Goal: Task Accomplishment & Management: Use online tool/utility

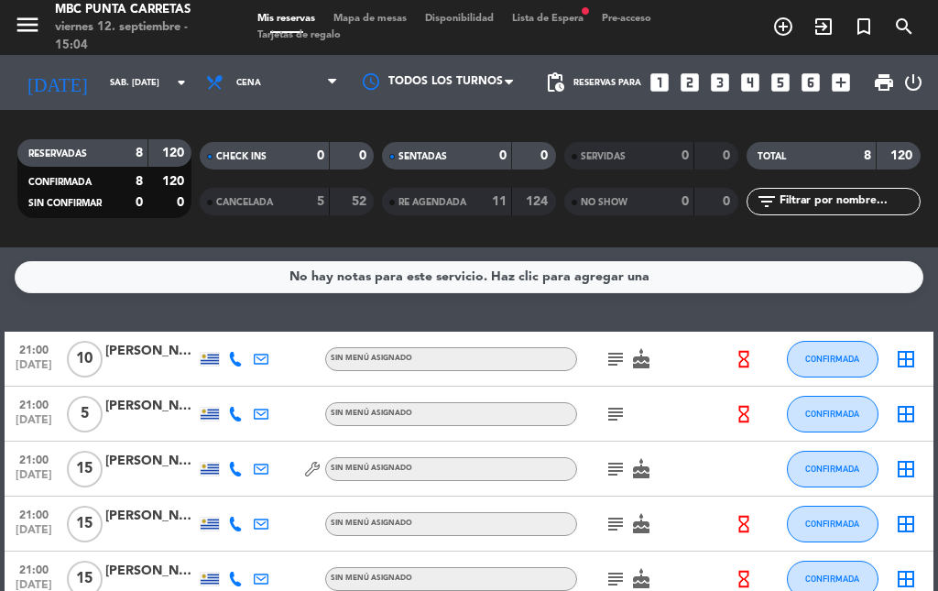
click at [135, 95] on input "sáb. [DATE]" at bounding box center [161, 83] width 120 height 28
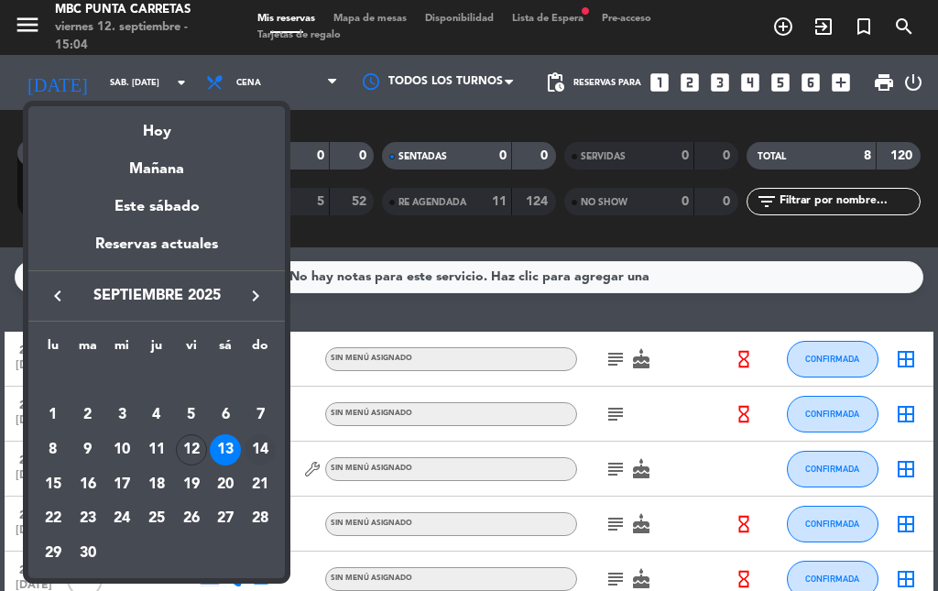
click at [253, 449] on div "14" at bounding box center [259, 449] width 31 height 31
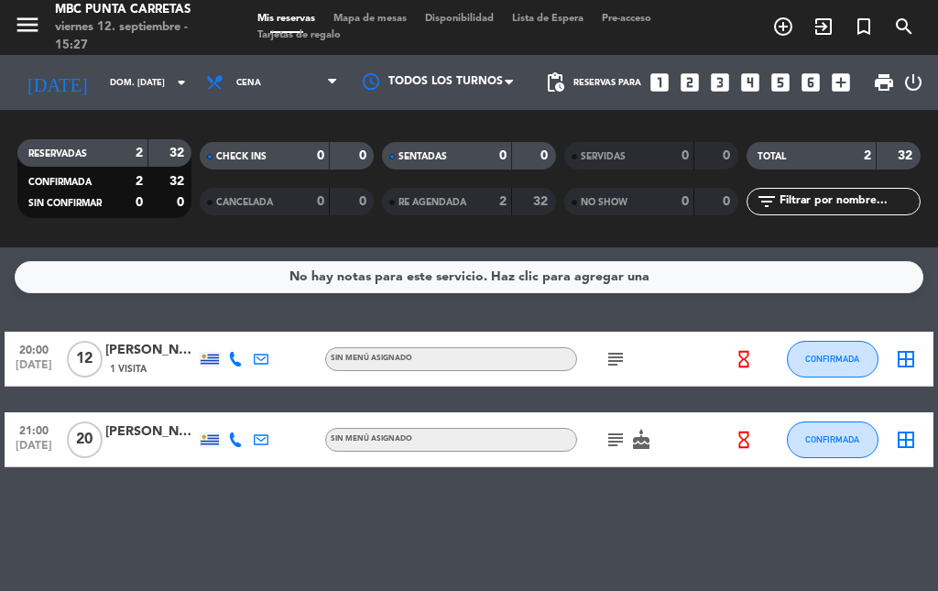
click at [611, 448] on icon "subject" at bounding box center [615, 439] width 22 height 22
click at [233, 439] on icon at bounding box center [235, 439] width 15 height 15
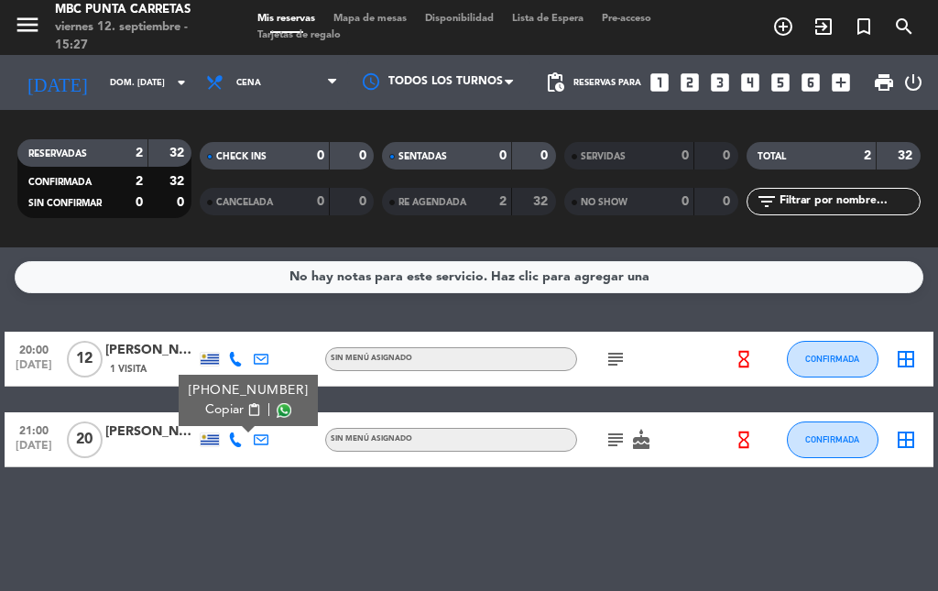
click at [247, 407] on span "content_paste" at bounding box center [254, 410] width 14 height 14
click at [237, 359] on icon at bounding box center [235, 359] width 15 height 15
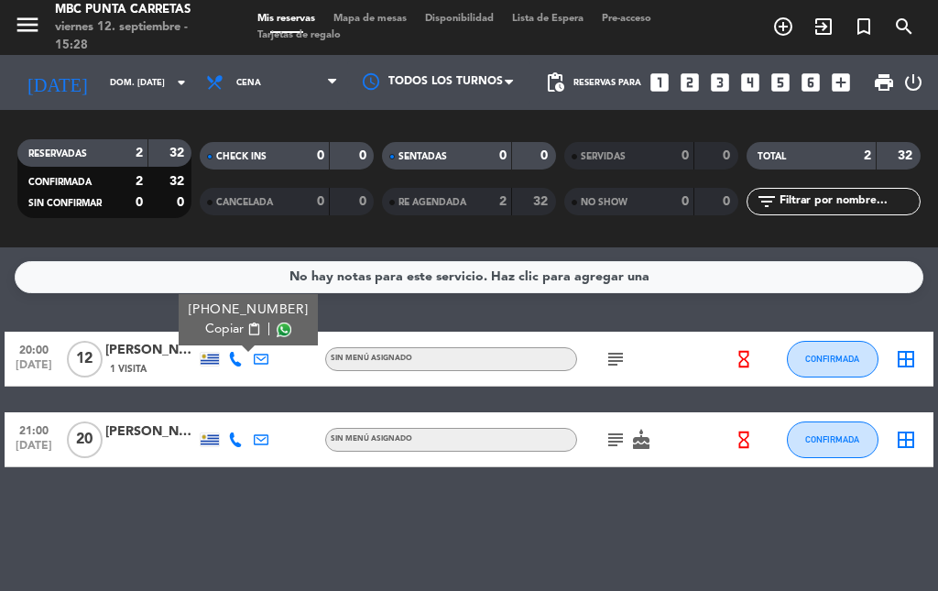
click at [247, 330] on span "content_paste" at bounding box center [254, 329] width 14 height 14
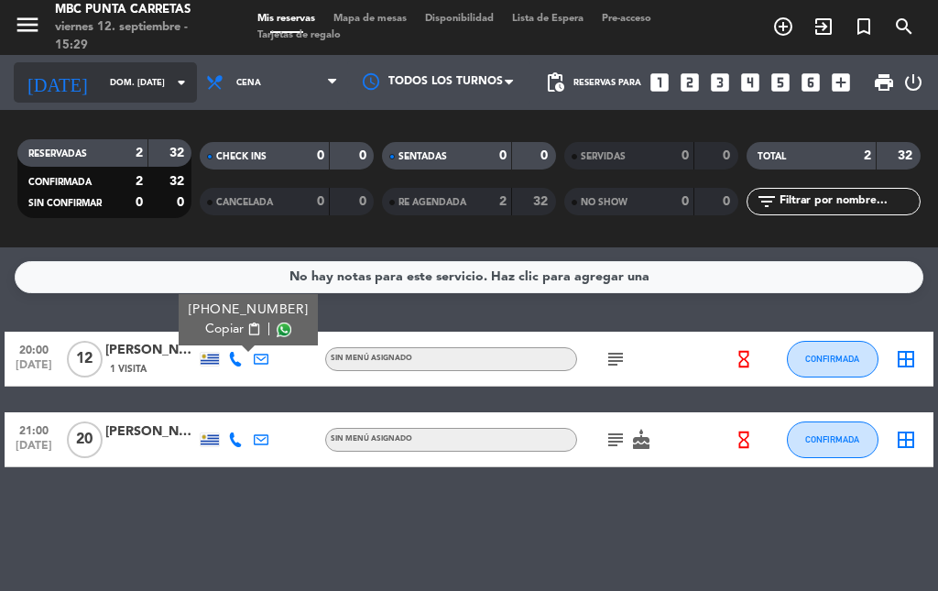
click at [145, 79] on input "dom. [DATE]" at bounding box center [161, 83] width 120 height 28
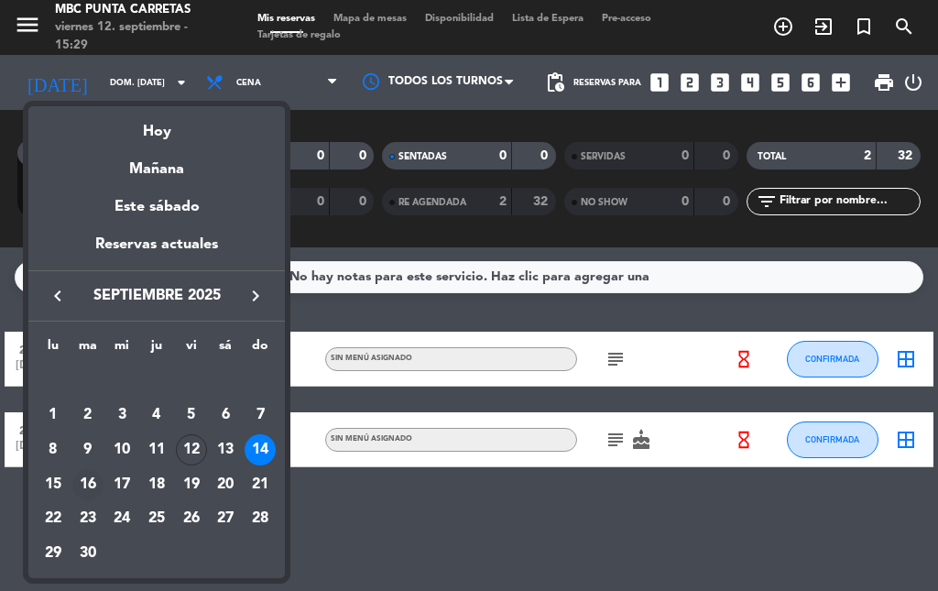
click at [94, 483] on div "16" at bounding box center [87, 484] width 31 height 31
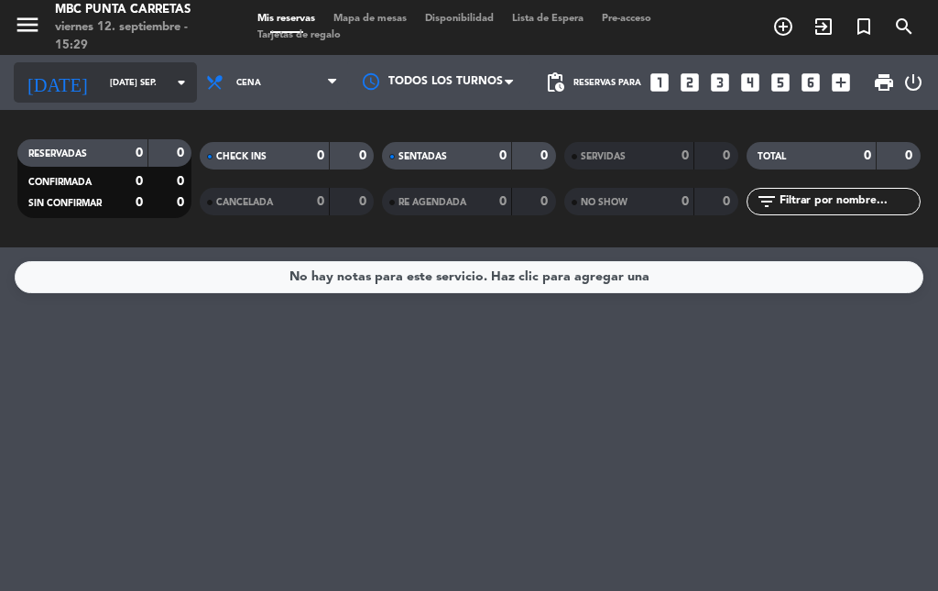
click at [125, 83] on input "[DATE] sep." at bounding box center [161, 83] width 120 height 28
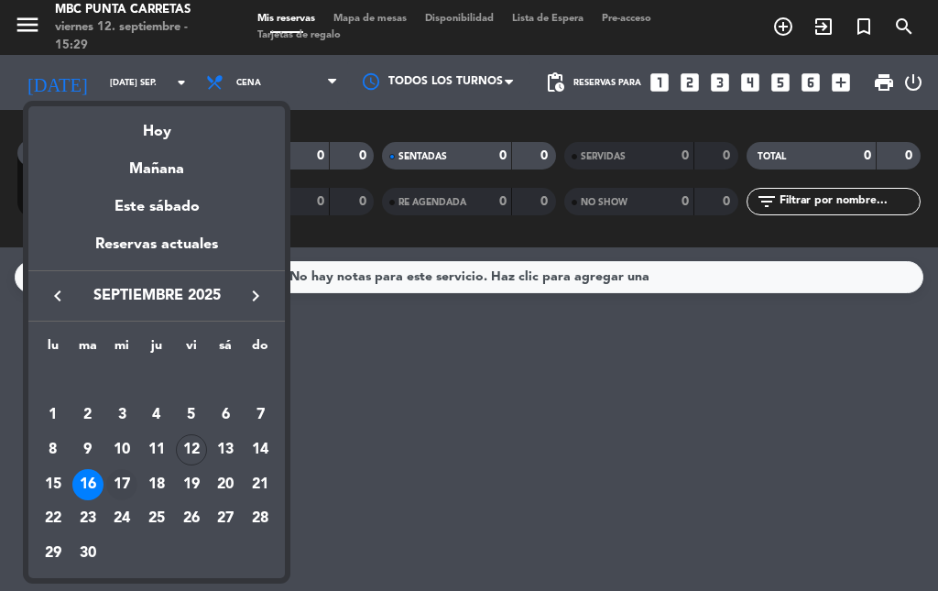
click at [127, 484] on div "17" at bounding box center [121, 484] width 31 height 31
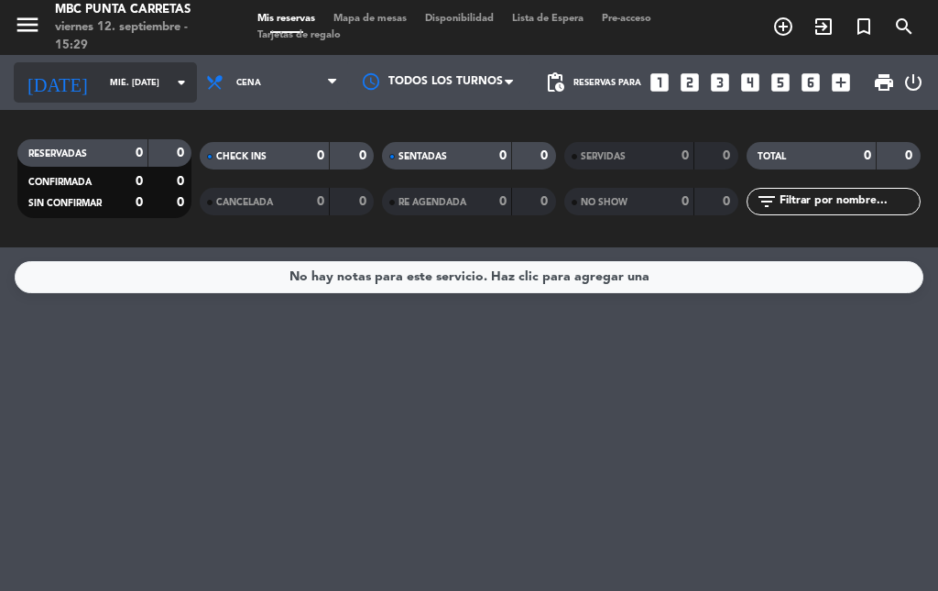
click at [137, 94] on input "mié. [DATE]" at bounding box center [161, 83] width 120 height 28
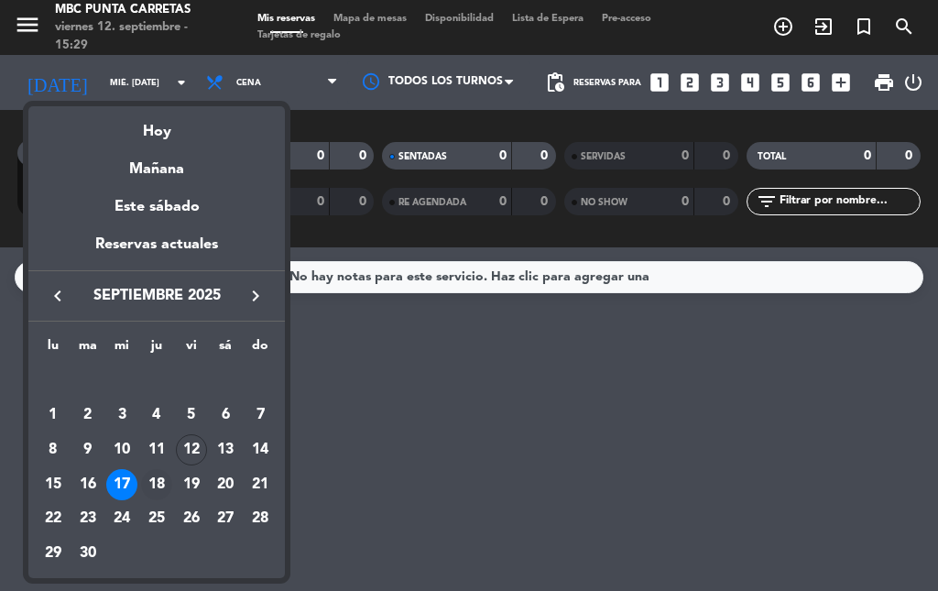
click at [160, 474] on div "18" at bounding box center [156, 484] width 31 height 31
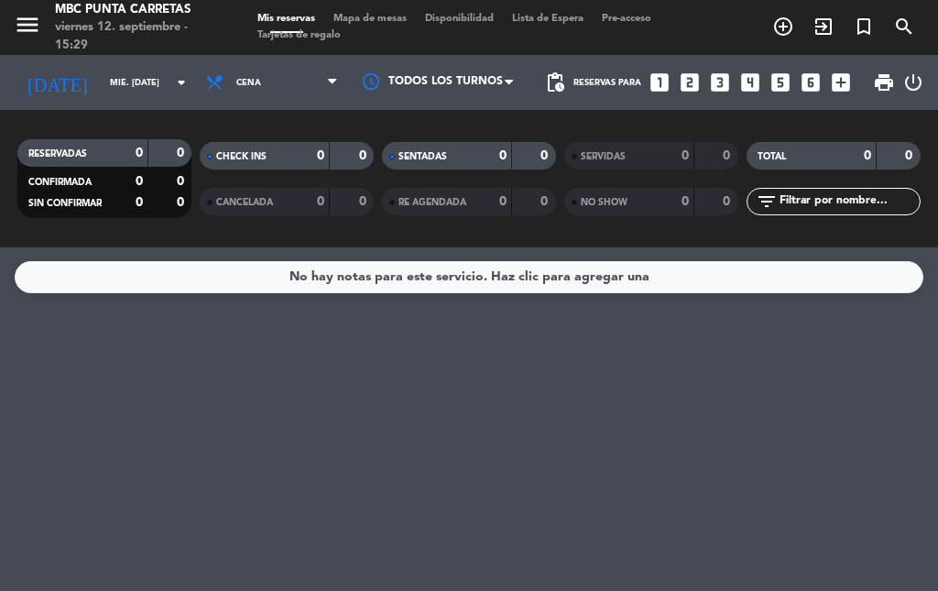
type input "[DEMOGRAPHIC_DATA] [DATE]"
click at [565, 20] on span "Lista de Espera fiber_manual_record" at bounding box center [548, 19] width 90 height 10
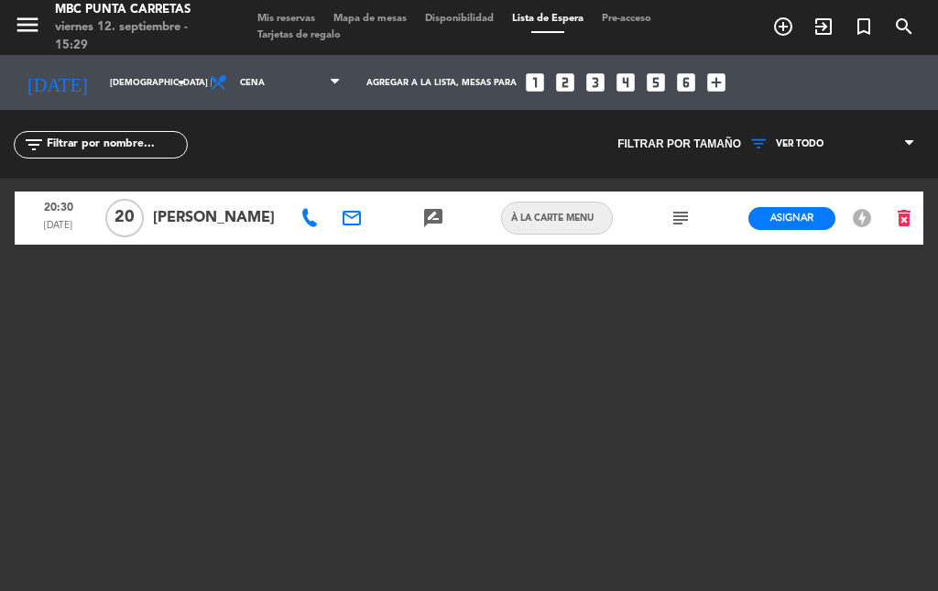
click at [317, 218] on icon at bounding box center [309, 218] width 18 height 18
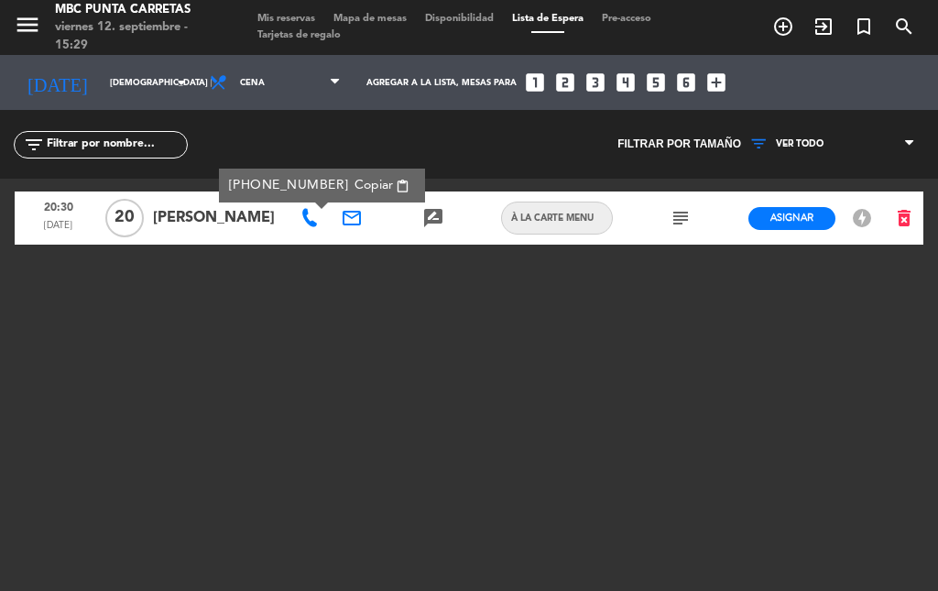
click at [354, 180] on span "Copiar" at bounding box center [373, 185] width 38 height 19
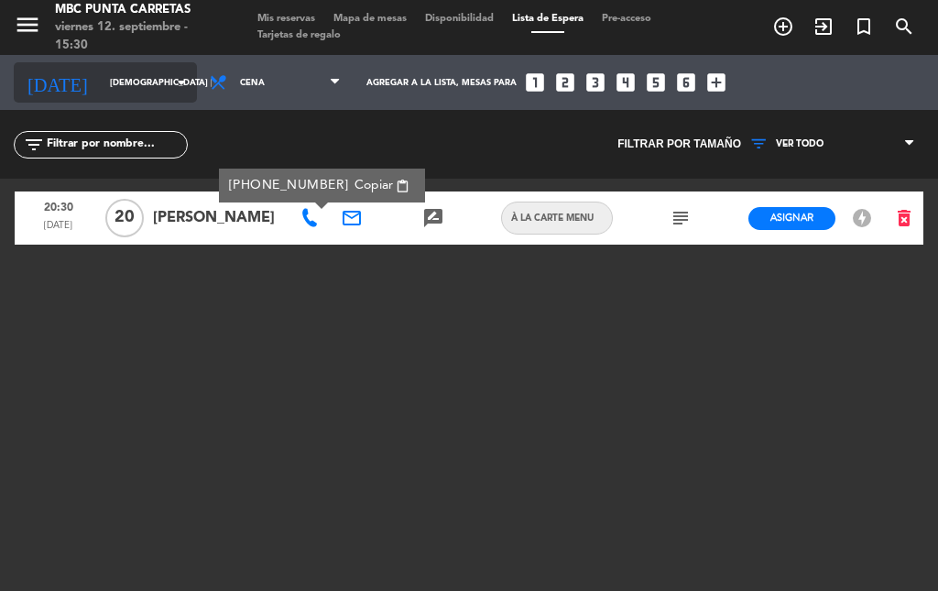
click at [170, 91] on icon "arrow_drop_down" at bounding box center [181, 82] width 22 height 22
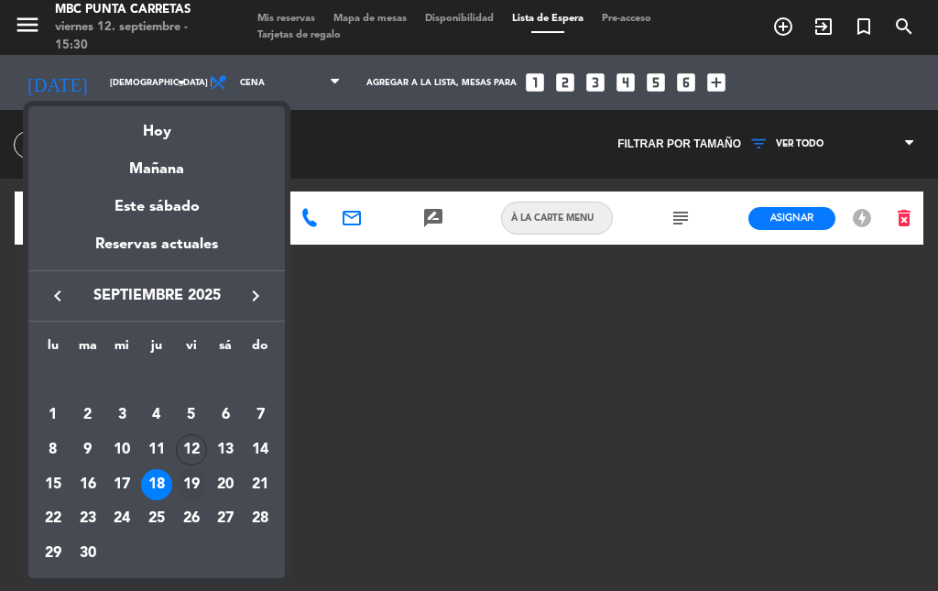
click at [187, 475] on div "19" at bounding box center [191, 484] width 31 height 31
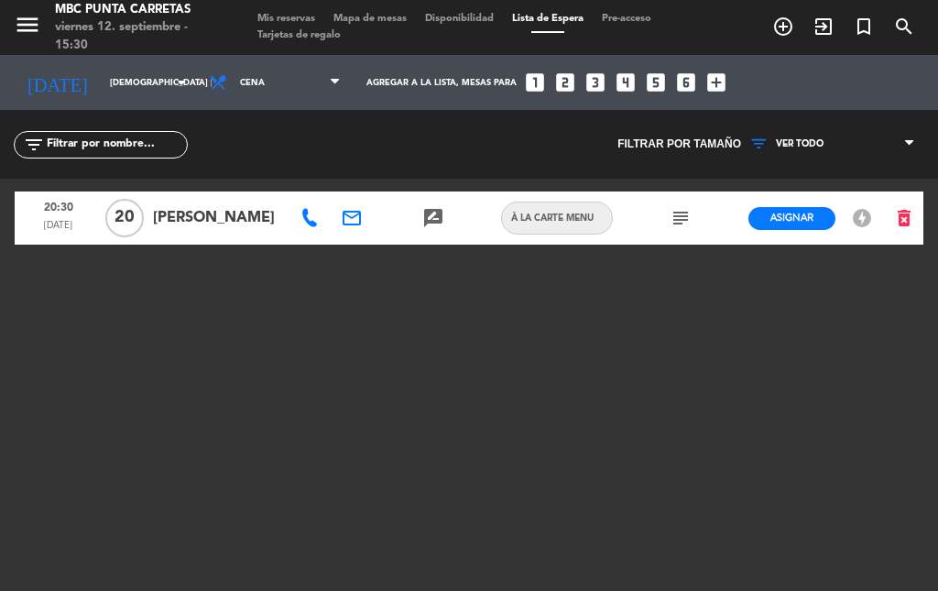
type input "vie. [DATE]"
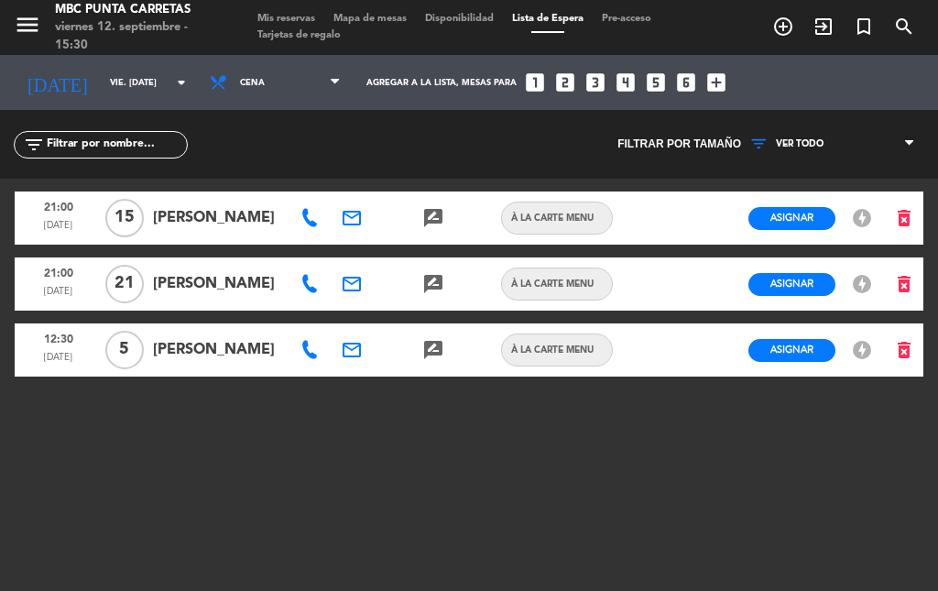
click at [298, 8] on div "menu MBC Punta Carretas viernes 12. septiembre - 15:30 Mis reservas Mapa de mes…" at bounding box center [469, 27] width 938 height 55
click at [311, 16] on span "Mis reservas" at bounding box center [286, 19] width 76 height 10
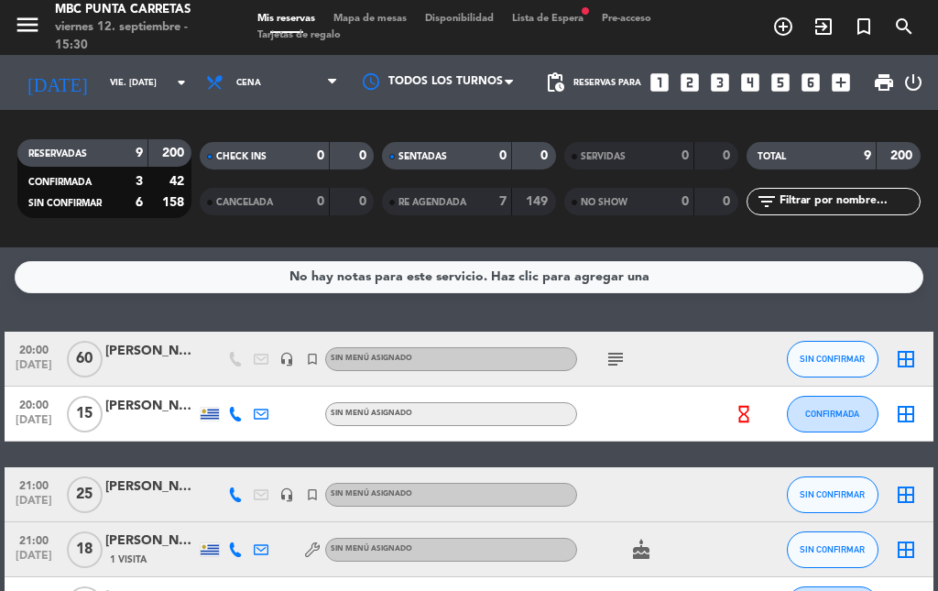
click at [568, 15] on span "Lista de Espera fiber_manual_record" at bounding box center [548, 19] width 90 height 10
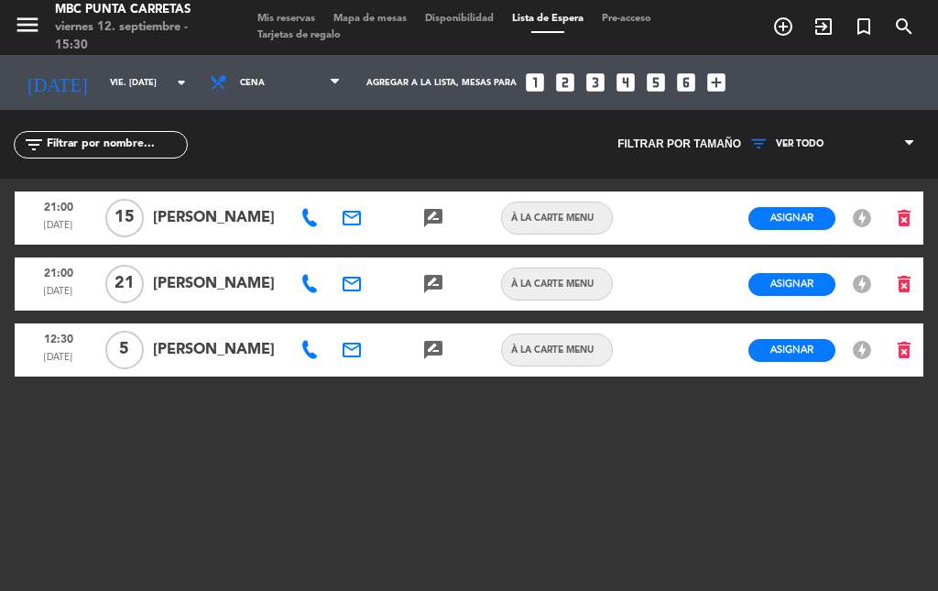
click at [318, 220] on icon at bounding box center [309, 218] width 18 height 18
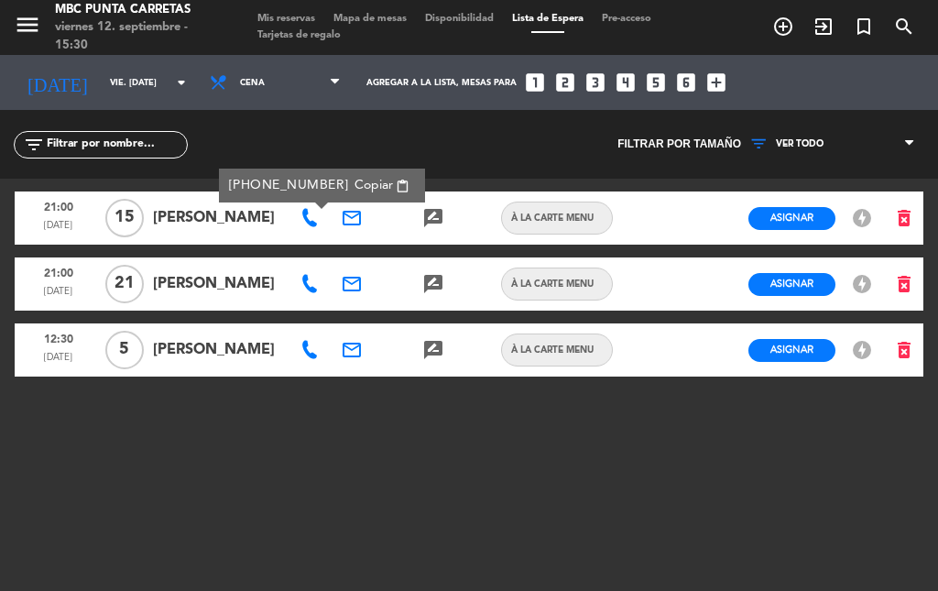
drag, startPoint x: 338, startPoint y: 178, endPoint x: 375, endPoint y: 309, distance: 136.2
click at [354, 178] on span "Copiar" at bounding box center [373, 185] width 38 height 19
click at [318, 289] on icon at bounding box center [309, 284] width 18 height 18
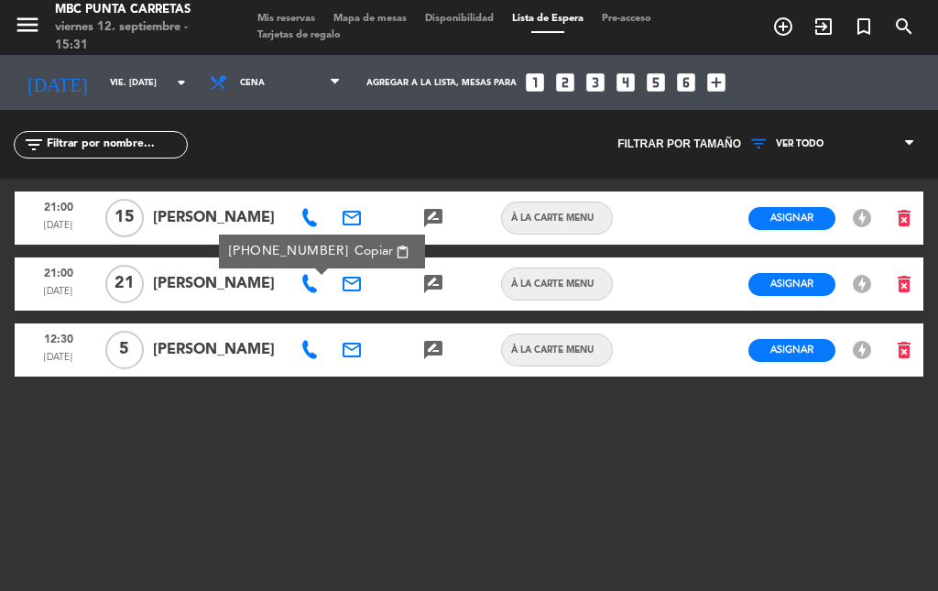
click at [354, 250] on span "Copiar" at bounding box center [373, 251] width 38 height 19
click at [288, 15] on span "Mis reservas" at bounding box center [286, 19] width 76 height 10
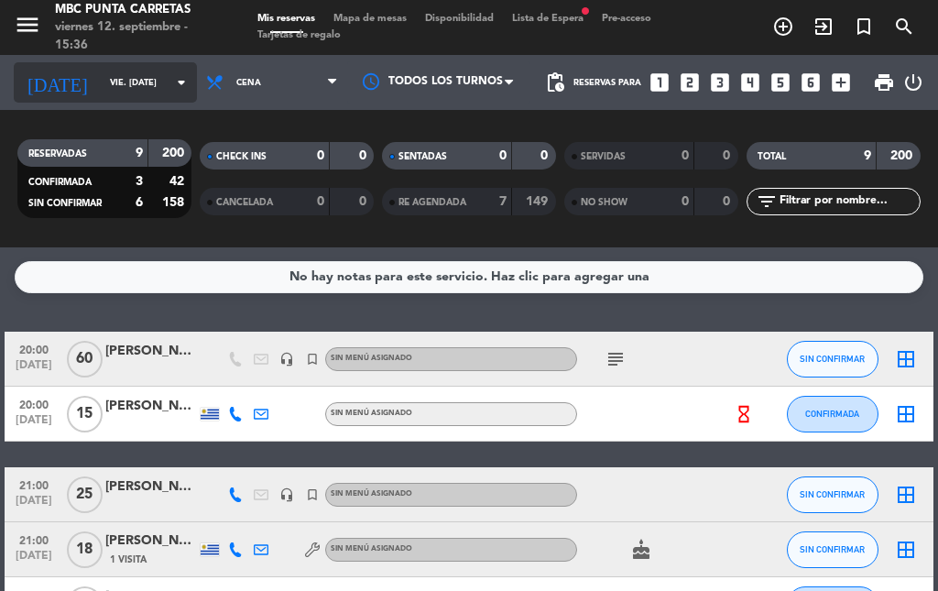
click at [170, 89] on icon "arrow_drop_down" at bounding box center [181, 82] width 22 height 22
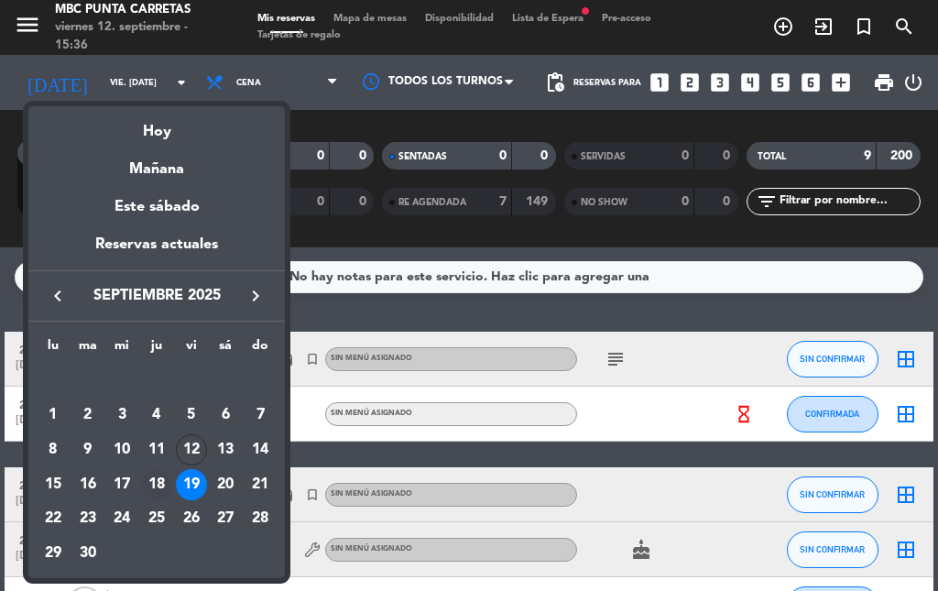
click at [160, 482] on div "18" at bounding box center [156, 484] width 31 height 31
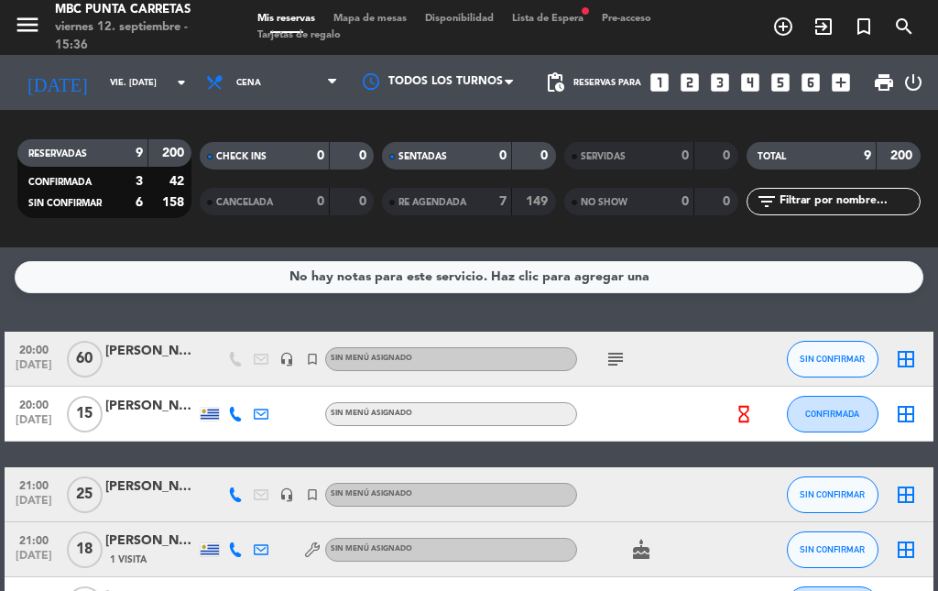
type input "[DEMOGRAPHIC_DATA] [DATE]"
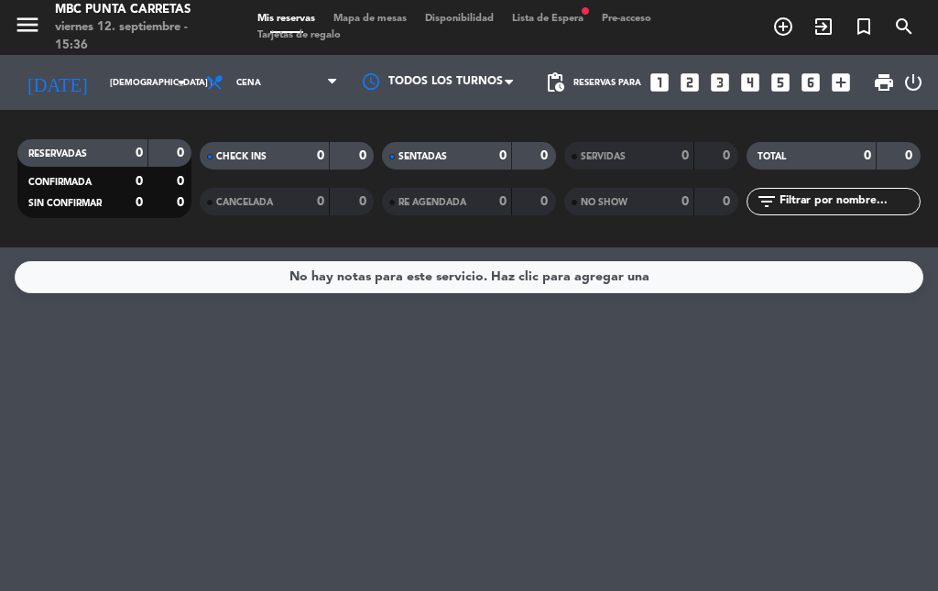
click at [581, 14] on span "Lista de Espera fiber_manual_record" at bounding box center [548, 19] width 90 height 10
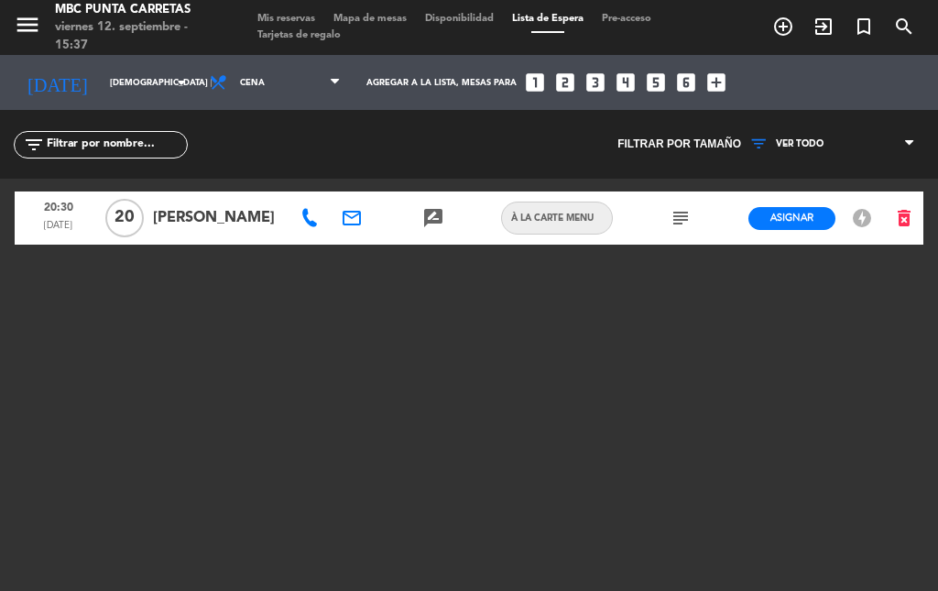
click at [317, 224] on icon at bounding box center [309, 218] width 18 height 18
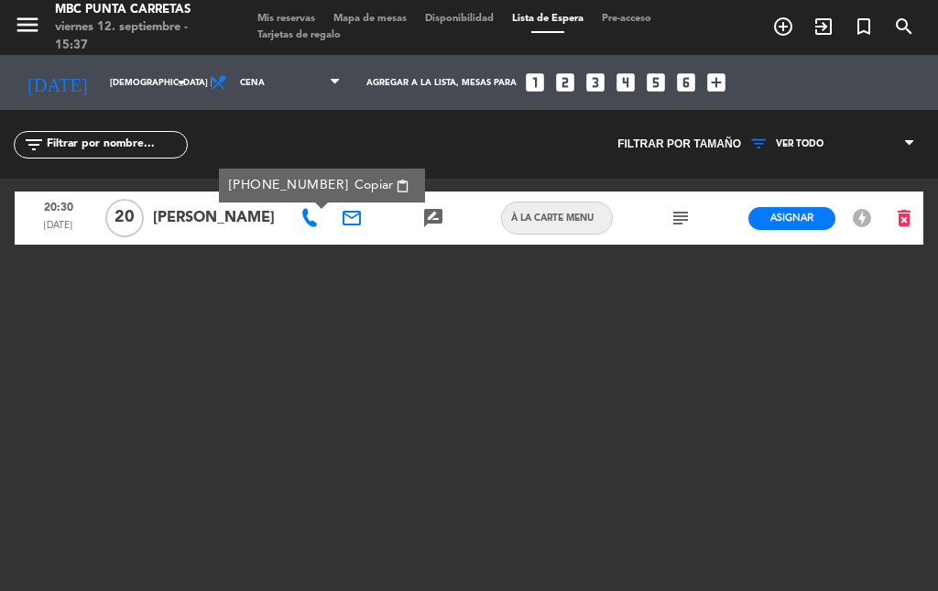
click at [354, 184] on span "Copiar" at bounding box center [373, 185] width 38 height 19
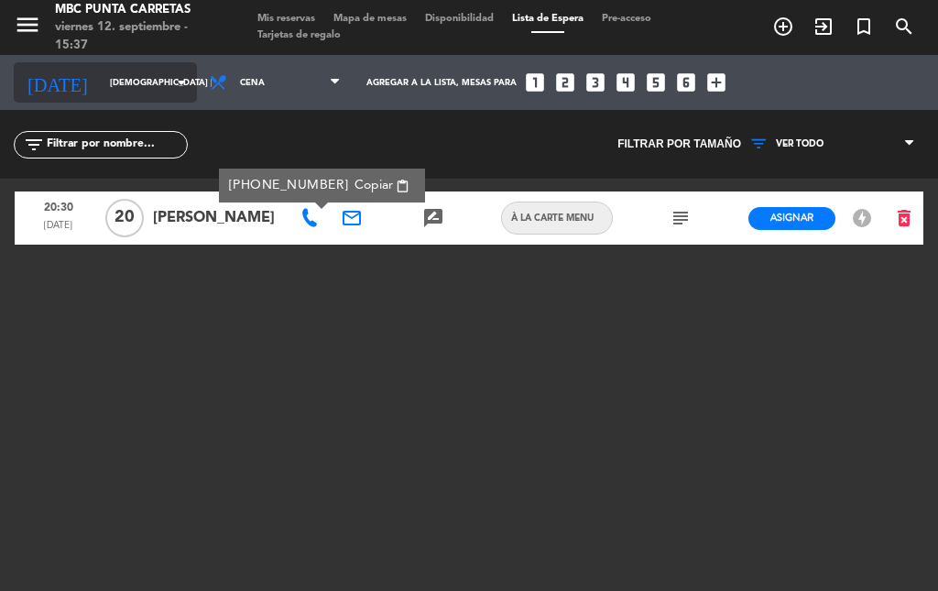
click at [170, 81] on icon "arrow_drop_down" at bounding box center [181, 82] width 22 height 22
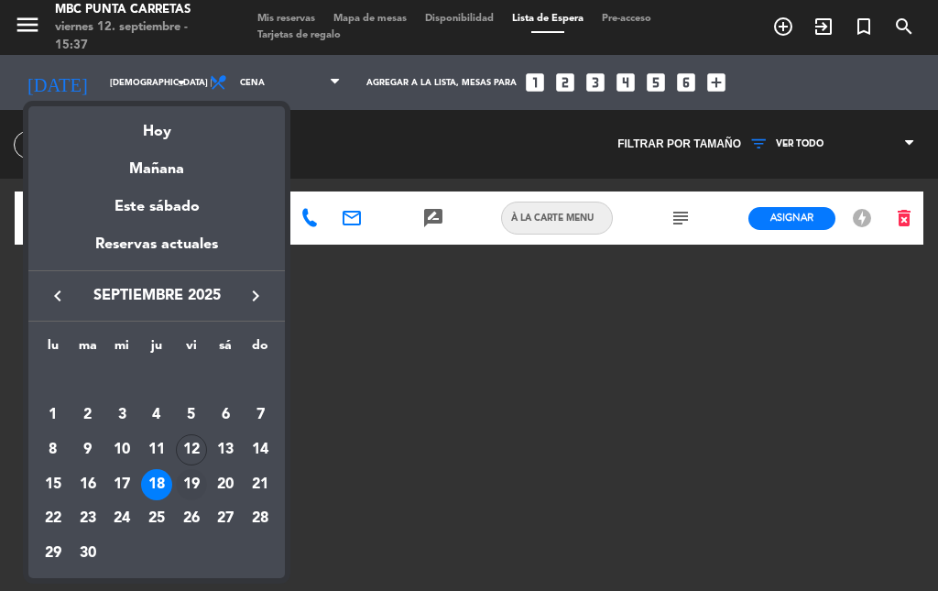
click at [197, 493] on div "19" at bounding box center [191, 484] width 31 height 31
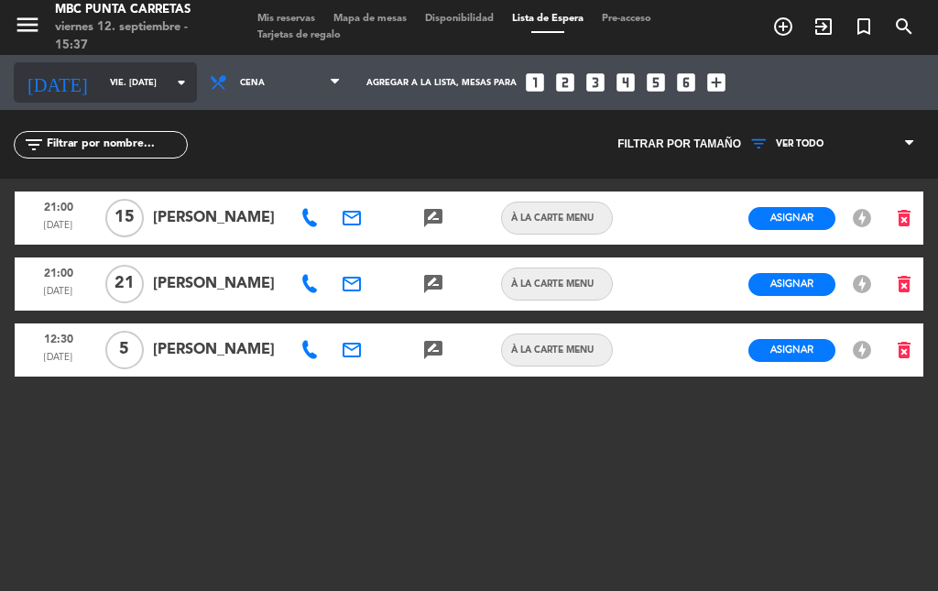
click at [139, 74] on input "vie. [DATE]" at bounding box center [161, 83] width 120 height 28
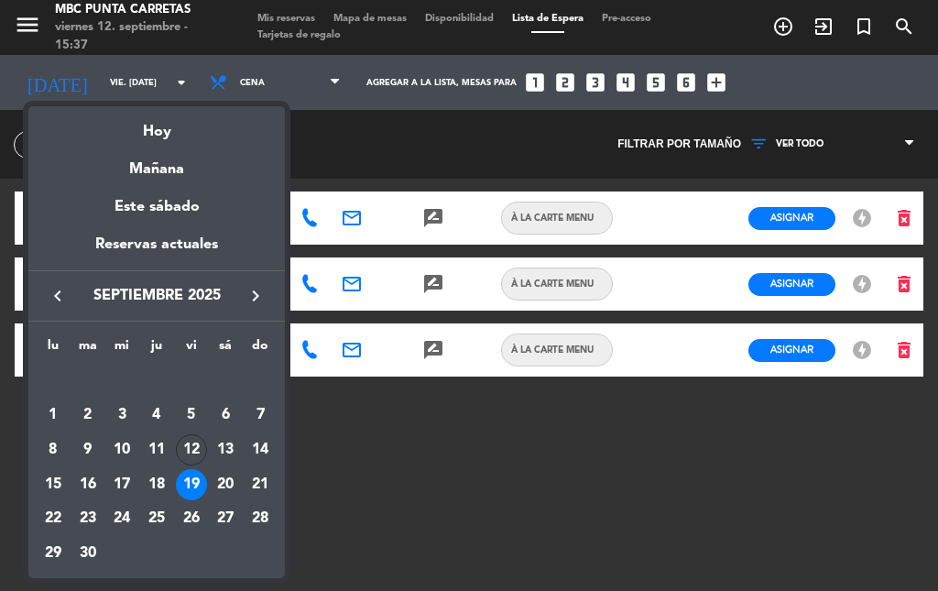
click at [158, 478] on div "18" at bounding box center [156, 484] width 31 height 31
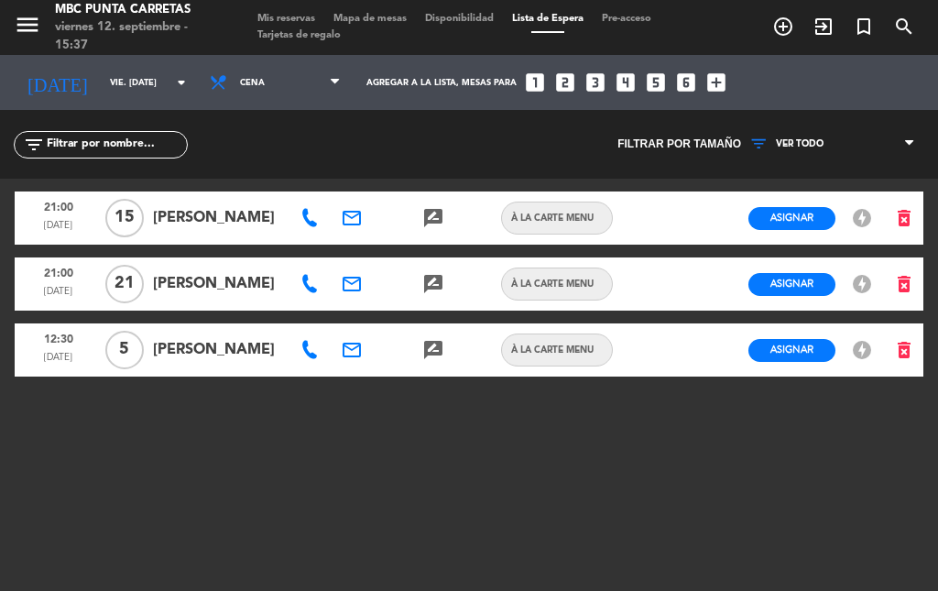
type input "[DEMOGRAPHIC_DATA] [DATE]"
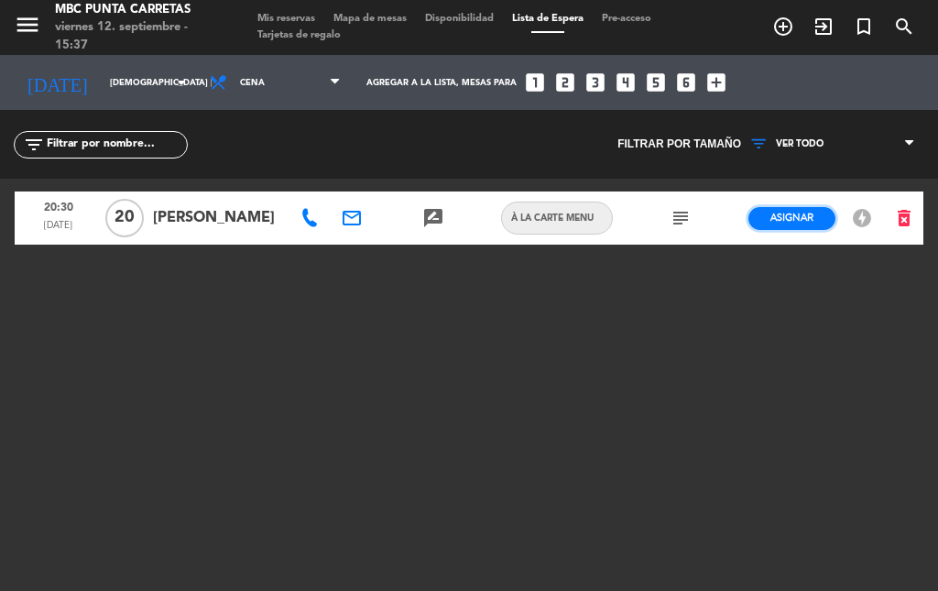
click at [786, 218] on span "Asignar" at bounding box center [791, 218] width 43 height 14
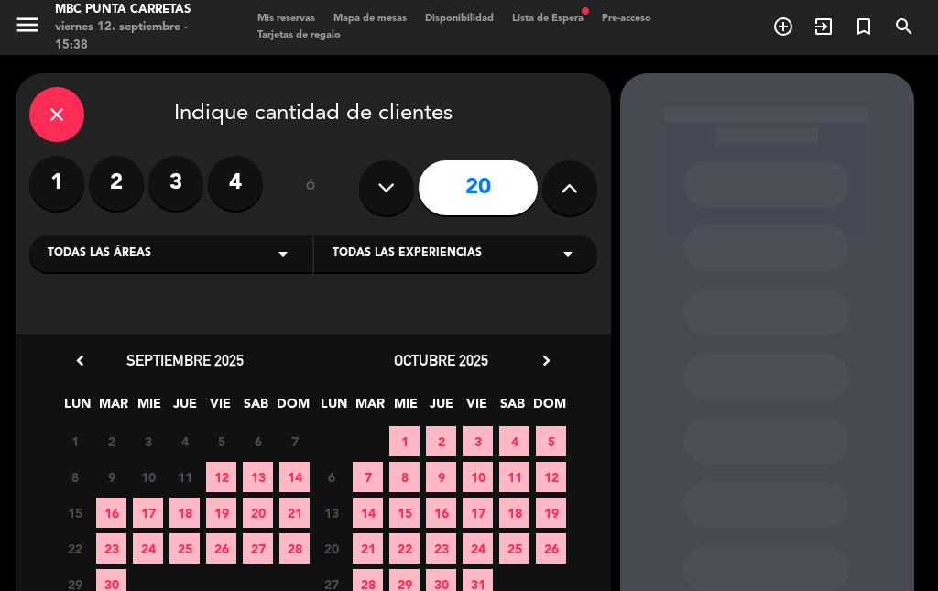
click at [190, 517] on span "18" at bounding box center [184, 512] width 30 height 30
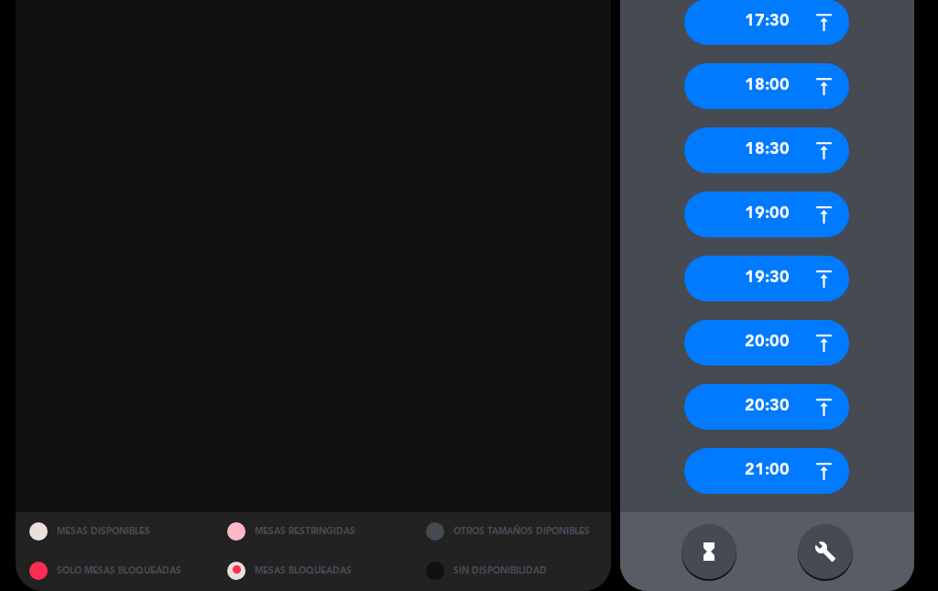
click at [786, 407] on div "20:30" at bounding box center [766, 407] width 165 height 46
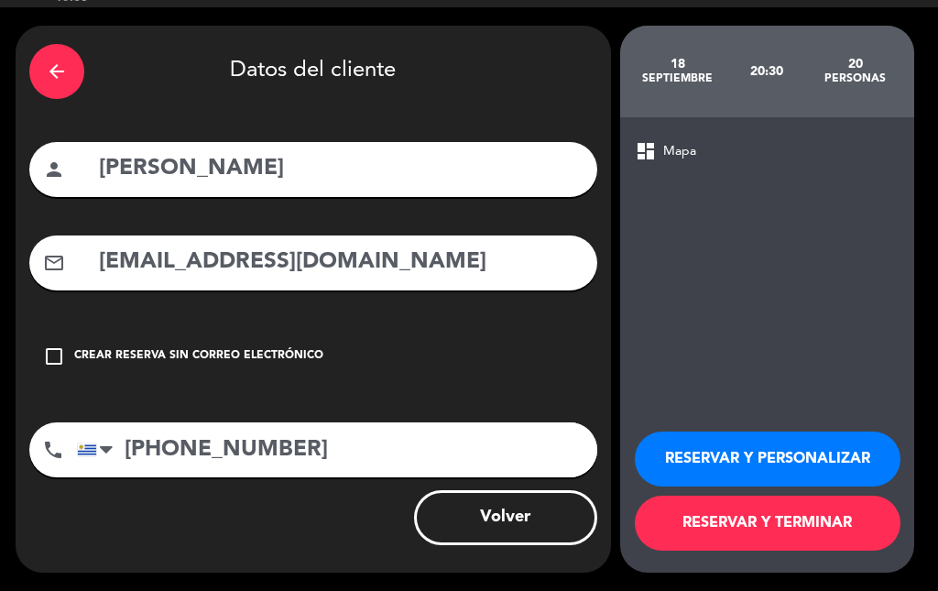
scroll to position [48, 0]
click at [830, 537] on button "RESERVAR Y TERMINAR" at bounding box center [768, 522] width 266 height 55
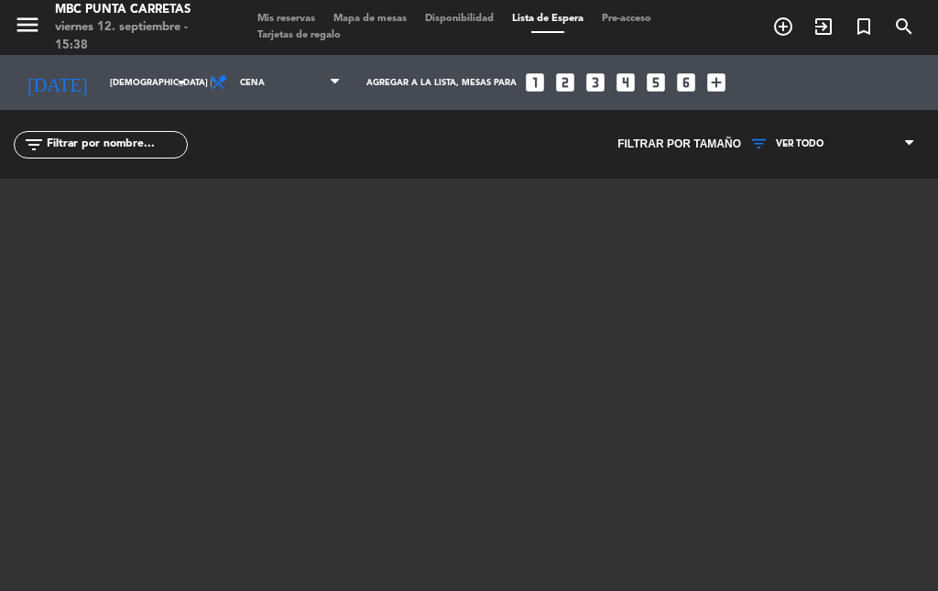
click at [288, 15] on span "Mis reservas" at bounding box center [286, 19] width 76 height 10
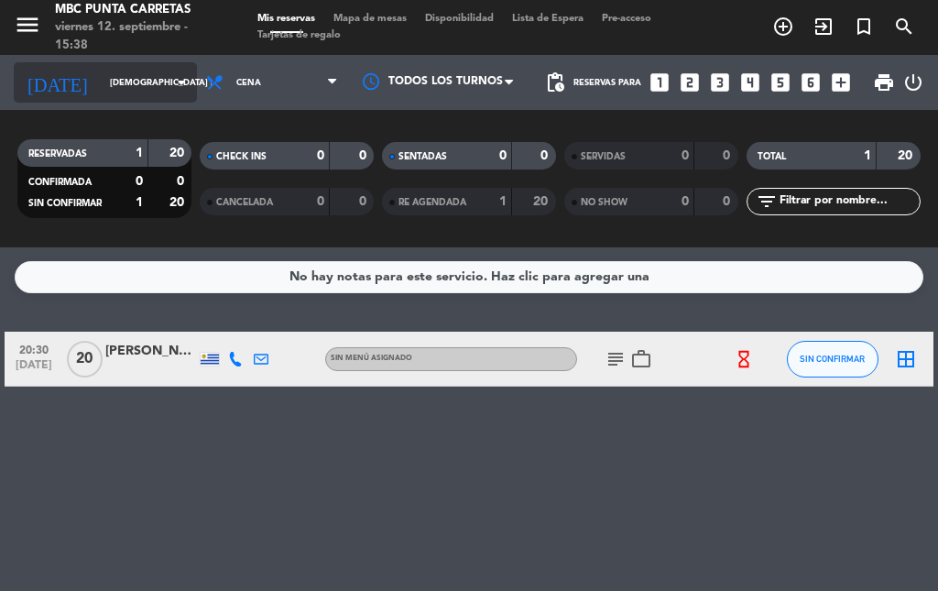
click at [170, 88] on icon "arrow_drop_down" at bounding box center [181, 82] width 22 height 22
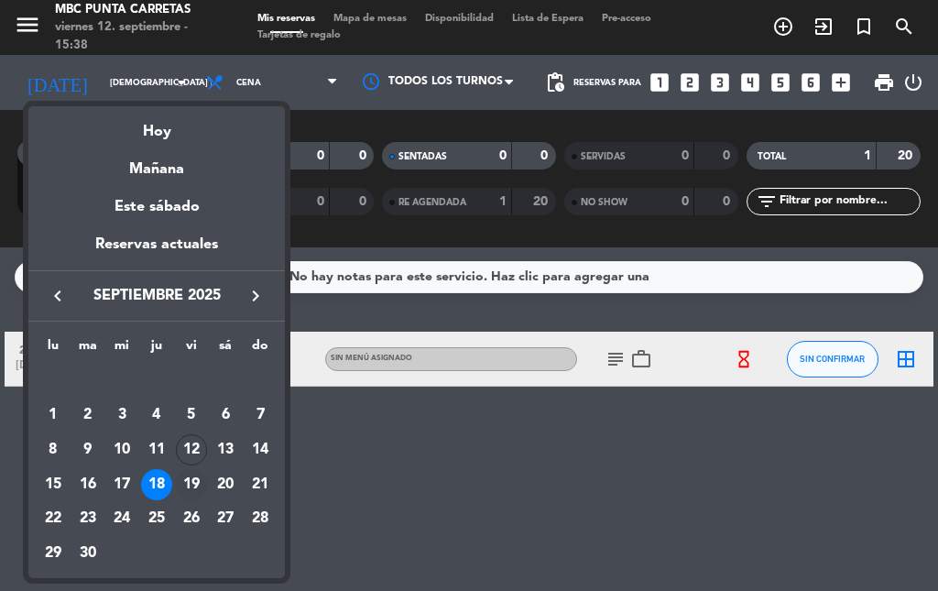
click at [187, 484] on div "19" at bounding box center [191, 484] width 31 height 31
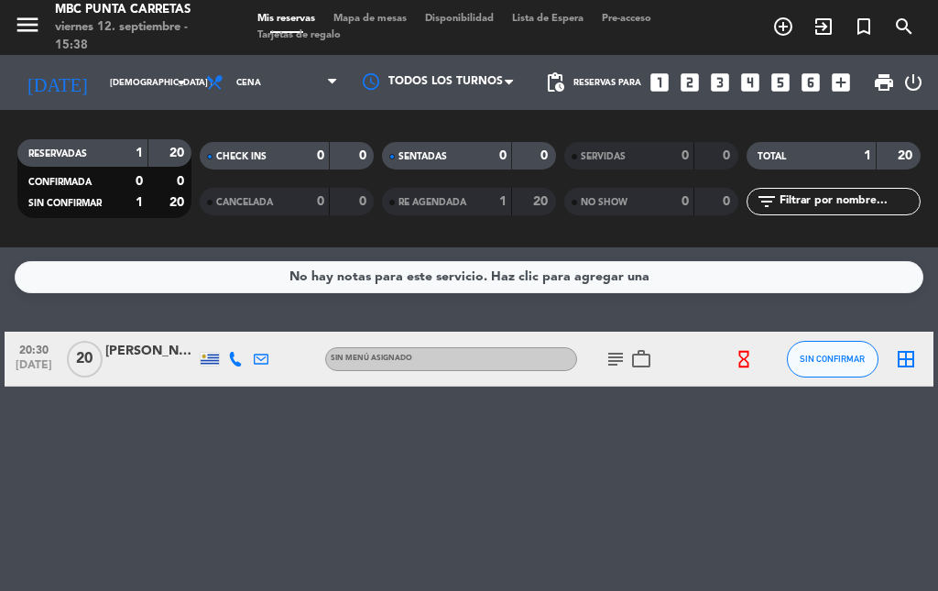
type input "vie. [DATE]"
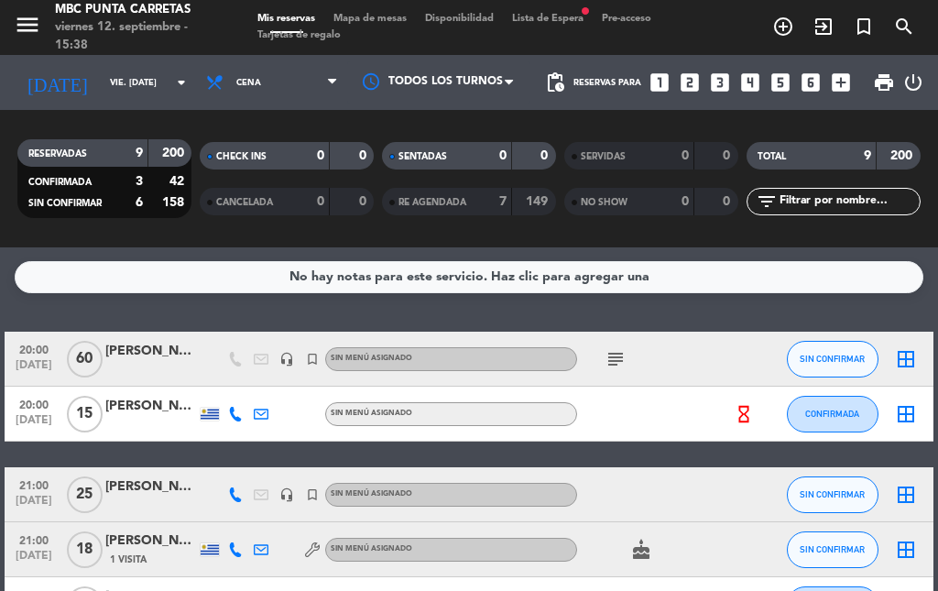
click at [554, 18] on span "Lista de Espera fiber_manual_record" at bounding box center [548, 19] width 90 height 10
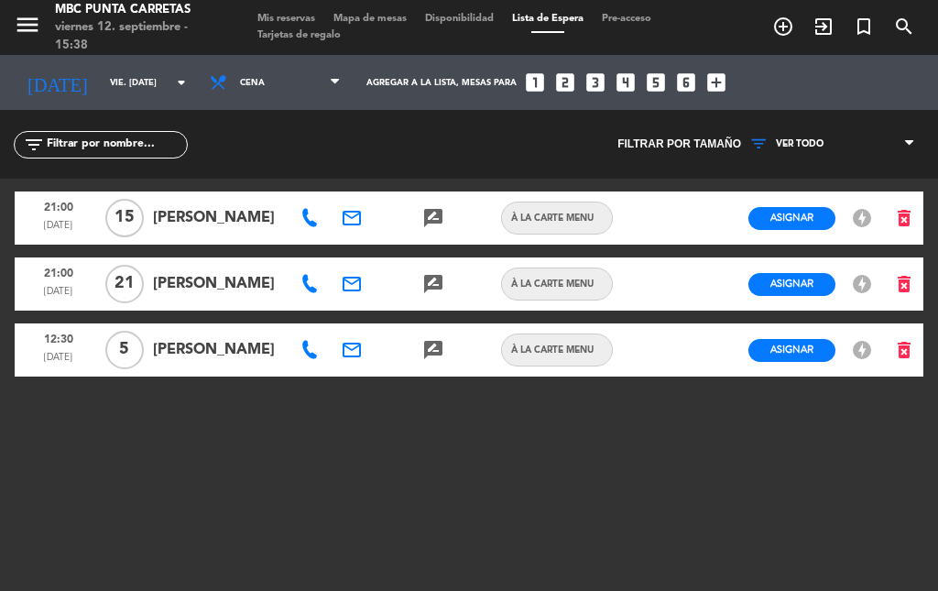
click at [309, 347] on icon at bounding box center [309, 350] width 18 height 18
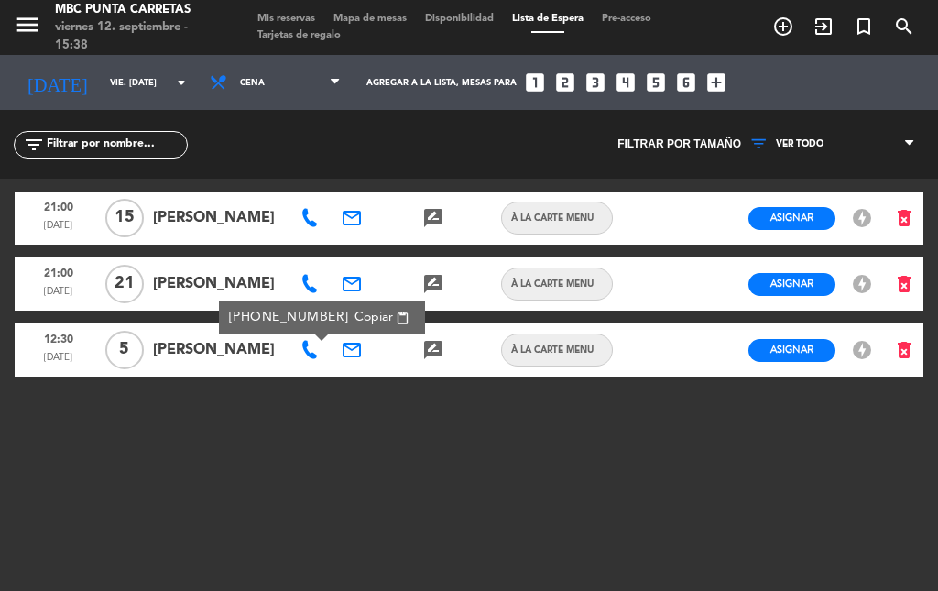
click at [354, 309] on span "Copiar" at bounding box center [373, 317] width 38 height 19
click at [305, 209] on icon at bounding box center [309, 218] width 18 height 18
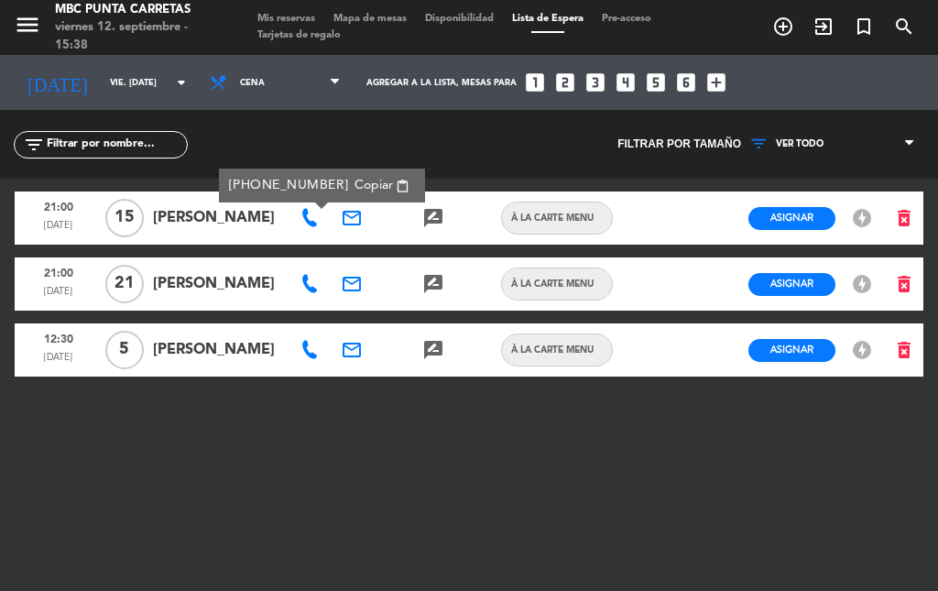
click at [354, 179] on span "Copiar" at bounding box center [373, 185] width 38 height 19
click at [311, 283] on icon at bounding box center [309, 284] width 18 height 18
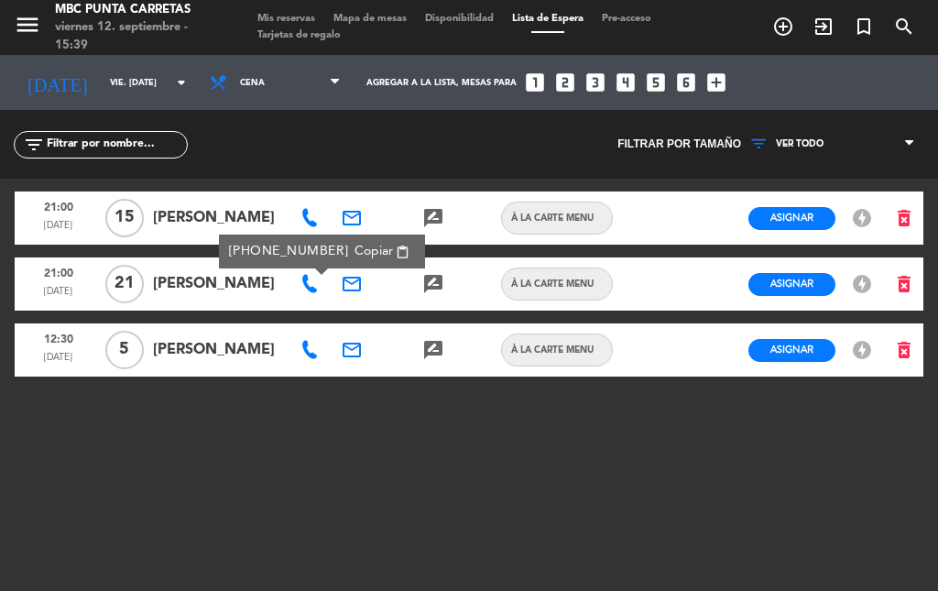
click at [354, 244] on span "Copiar" at bounding box center [373, 251] width 38 height 19
click at [279, 14] on span "Mis reservas" at bounding box center [286, 19] width 76 height 10
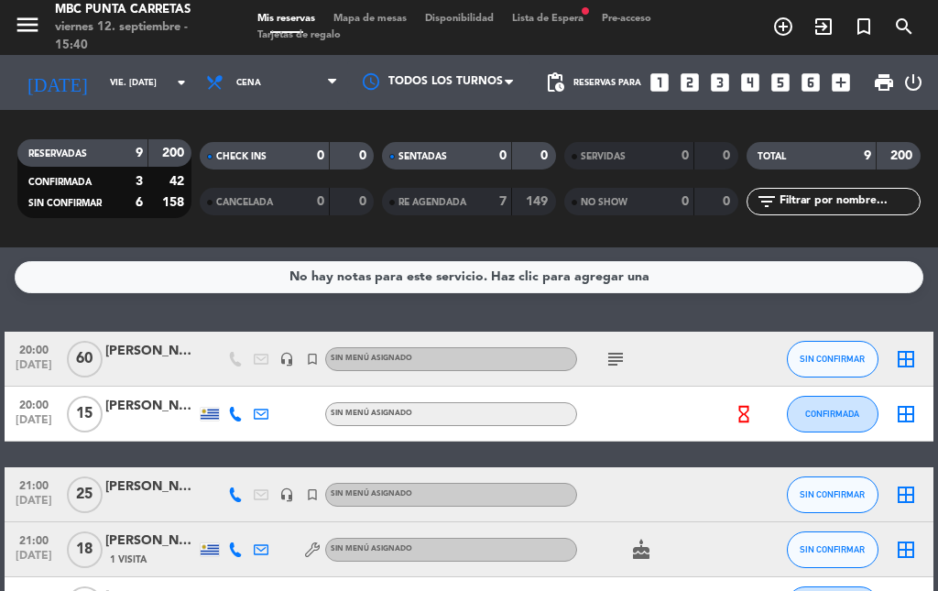
click at [611, 346] on div "subject" at bounding box center [654, 358] width 154 height 54
click at [609, 353] on icon "subject" at bounding box center [615, 359] width 22 height 22
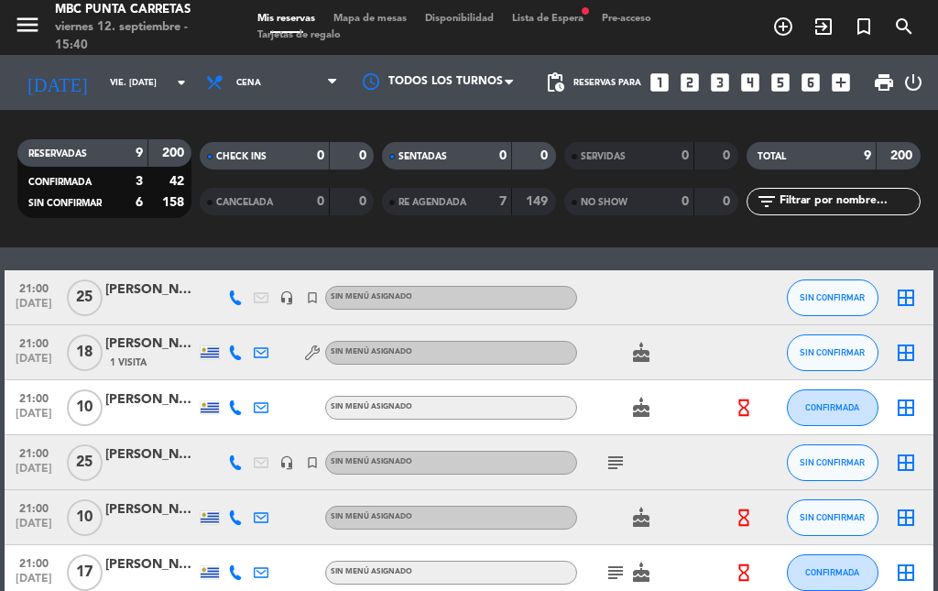
scroll to position [183, 0]
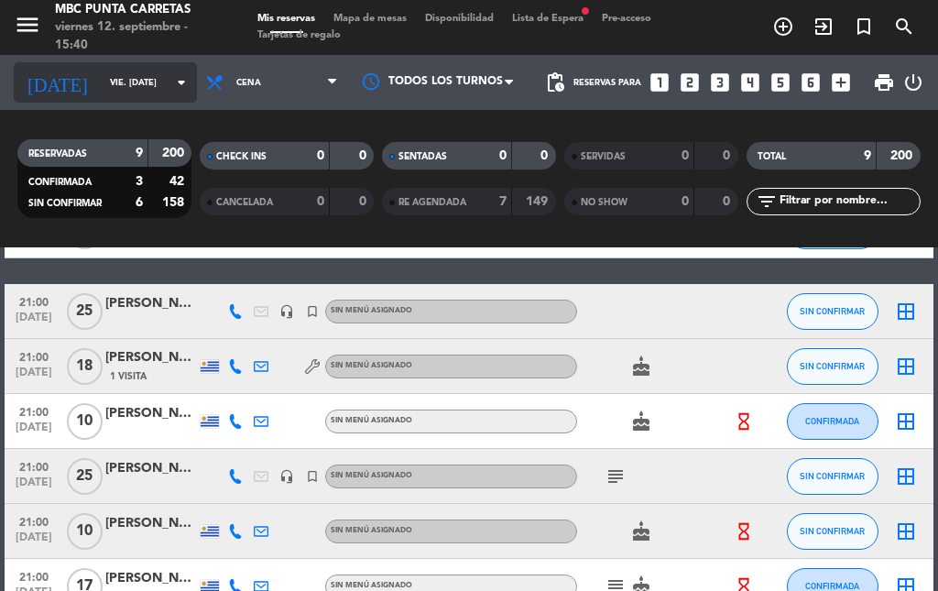
click at [151, 84] on input "vie. [DATE]" at bounding box center [161, 83] width 120 height 28
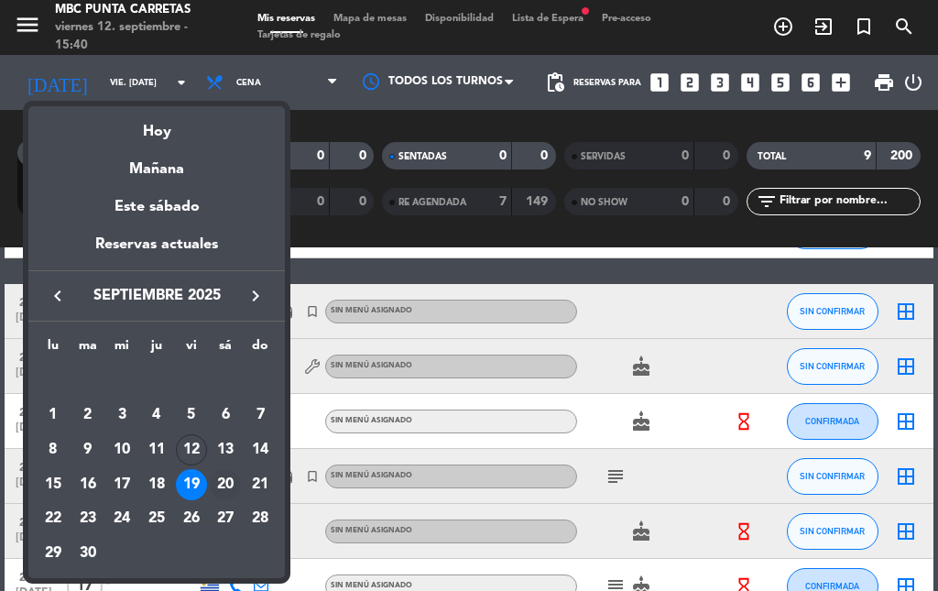
click at [230, 482] on div "20" at bounding box center [225, 484] width 31 height 31
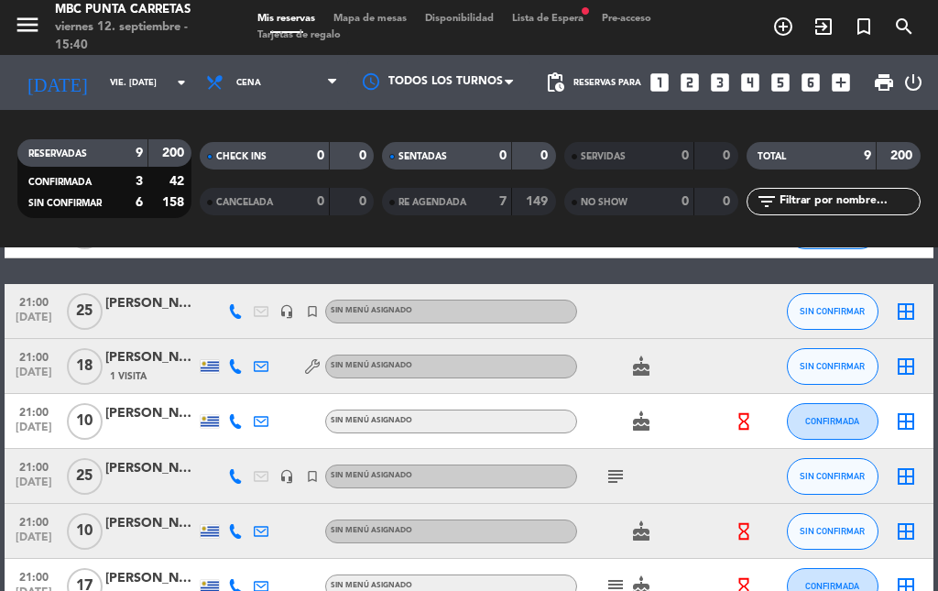
type input "sáb. [DATE]"
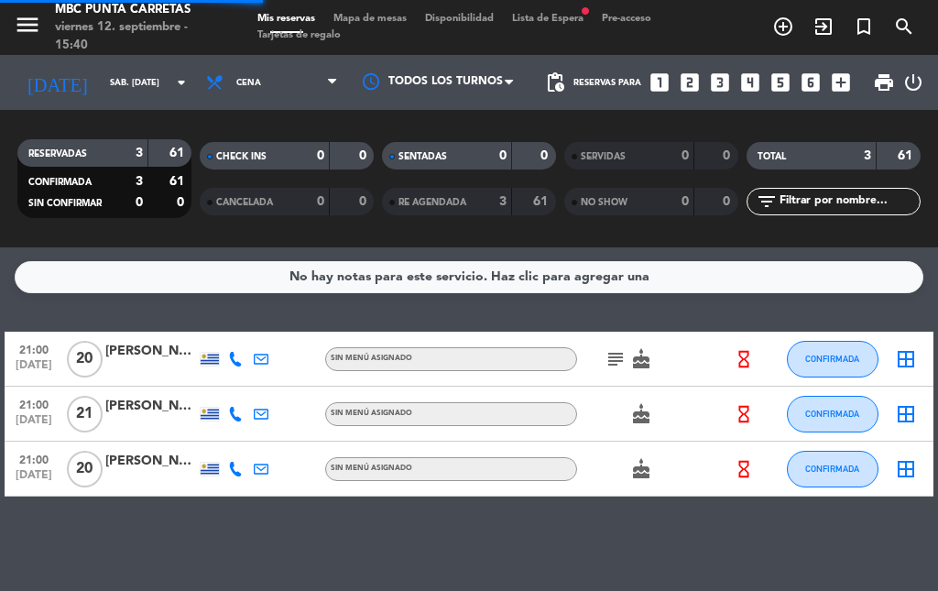
scroll to position [0, 0]
click at [561, 18] on span "Lista de Espera fiber_manual_record" at bounding box center [548, 19] width 90 height 10
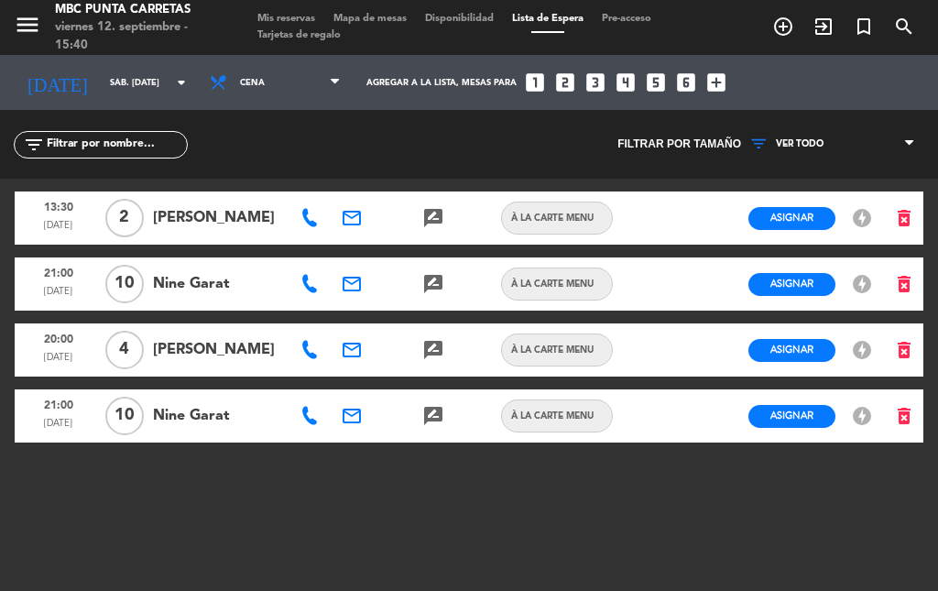
click at [316, 415] on icon at bounding box center [309, 416] width 18 height 18
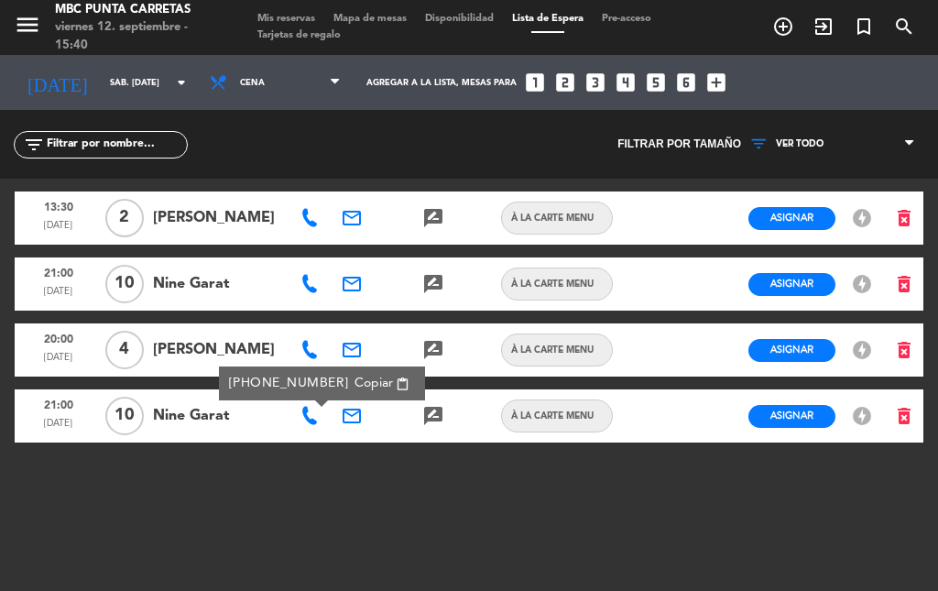
click at [354, 380] on span "Copiar" at bounding box center [373, 383] width 38 height 19
click at [311, 351] on icon at bounding box center [309, 350] width 18 height 18
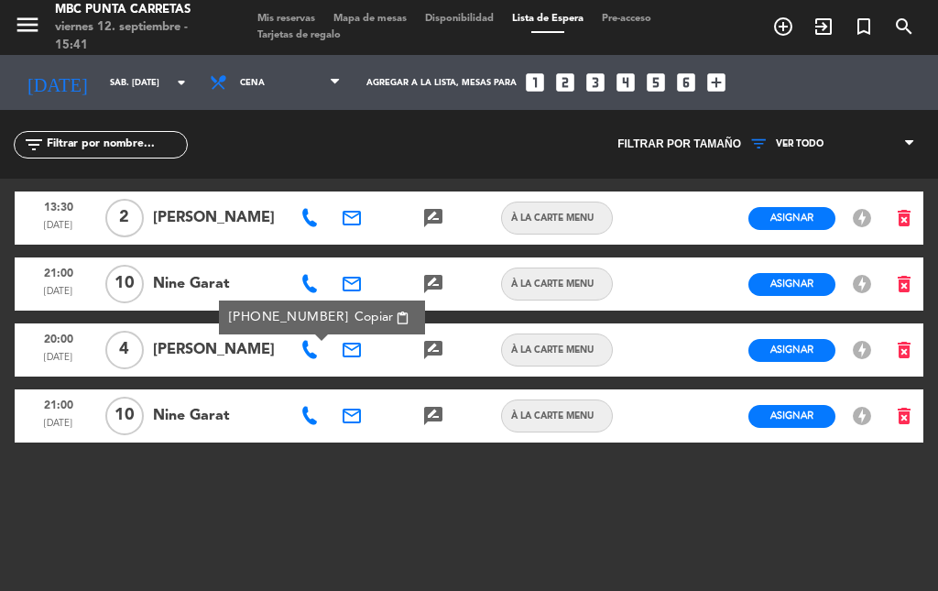
click at [354, 315] on span "Copiar" at bounding box center [373, 317] width 38 height 19
click at [313, 288] on icon at bounding box center [309, 284] width 18 height 18
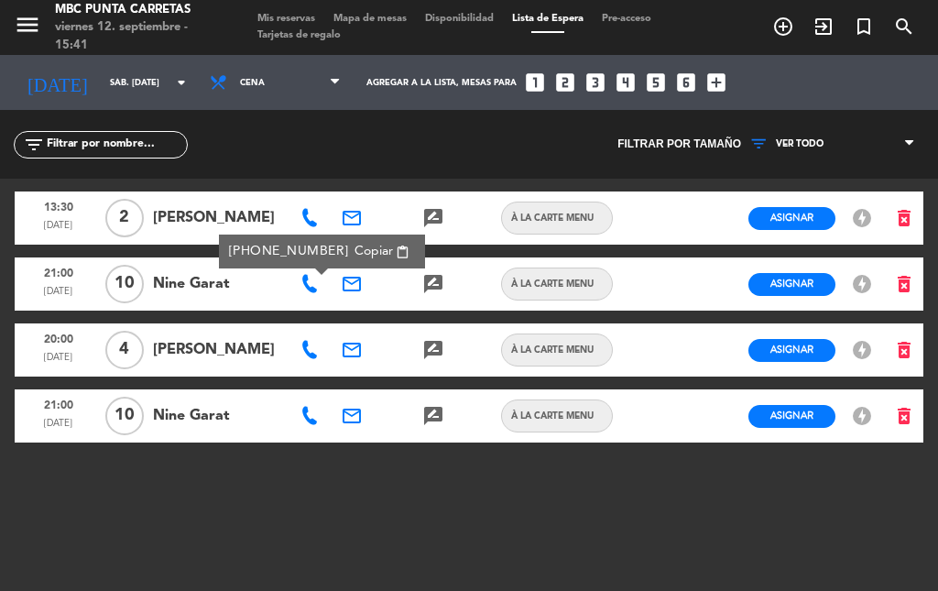
click at [354, 253] on span "Copiar" at bounding box center [373, 251] width 38 height 19
click at [302, 221] on icon at bounding box center [309, 218] width 18 height 18
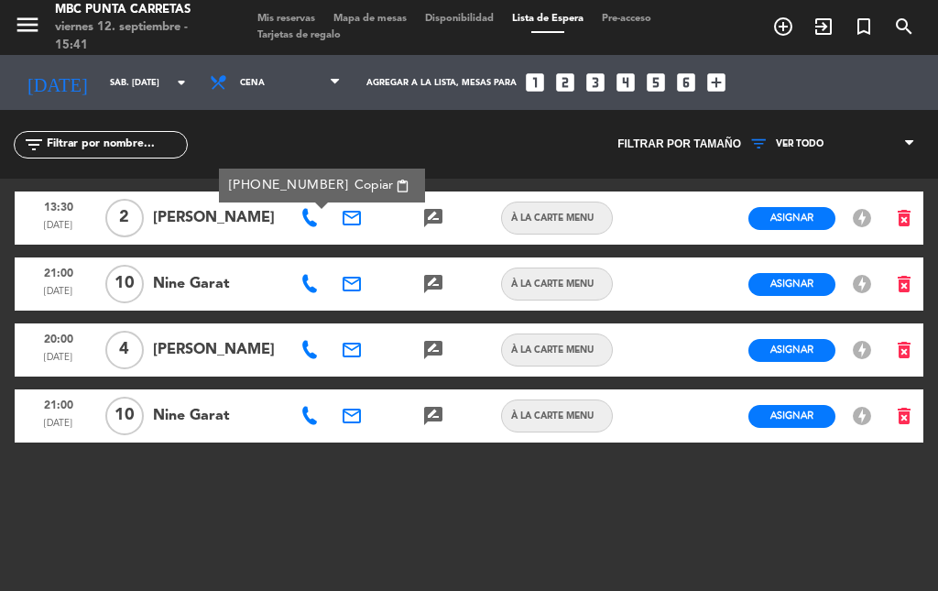
click at [354, 185] on span "Copiar" at bounding box center [373, 185] width 38 height 19
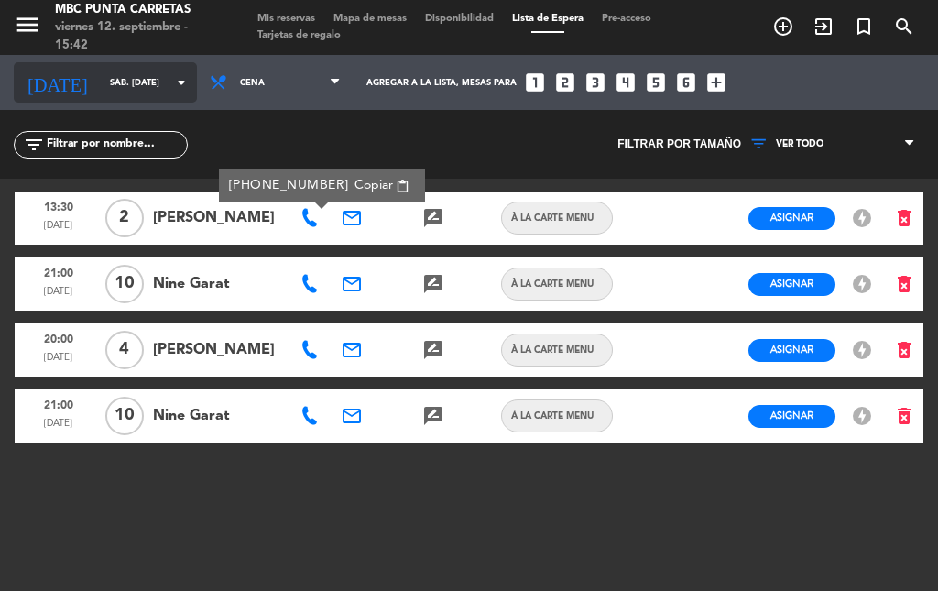
click at [113, 80] on input "sáb. [DATE]" at bounding box center [161, 83] width 120 height 28
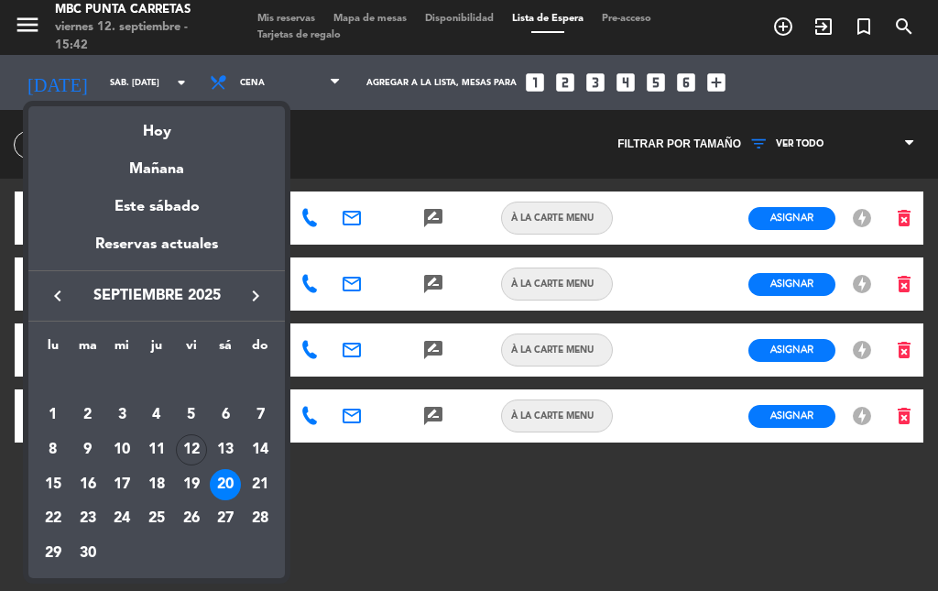
click at [102, 88] on div at bounding box center [469, 295] width 938 height 591
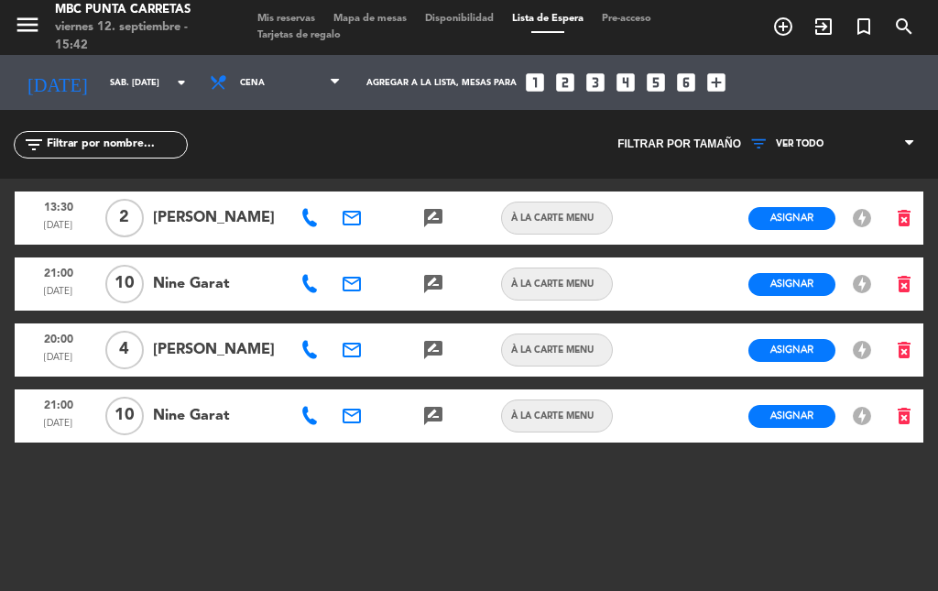
click at [285, 17] on span "Mis reservas" at bounding box center [286, 19] width 76 height 10
